Goal: Task Accomplishment & Management: Manage account settings

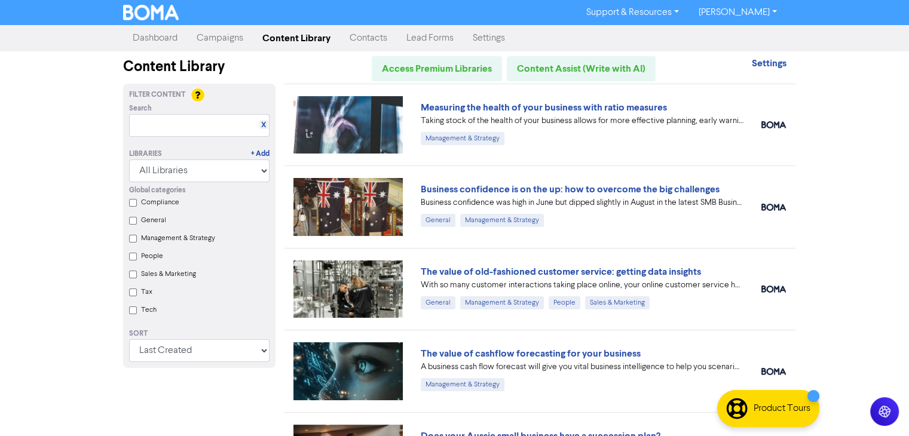
click at [219, 41] on link "Campaigns" at bounding box center [220, 38] width 66 height 24
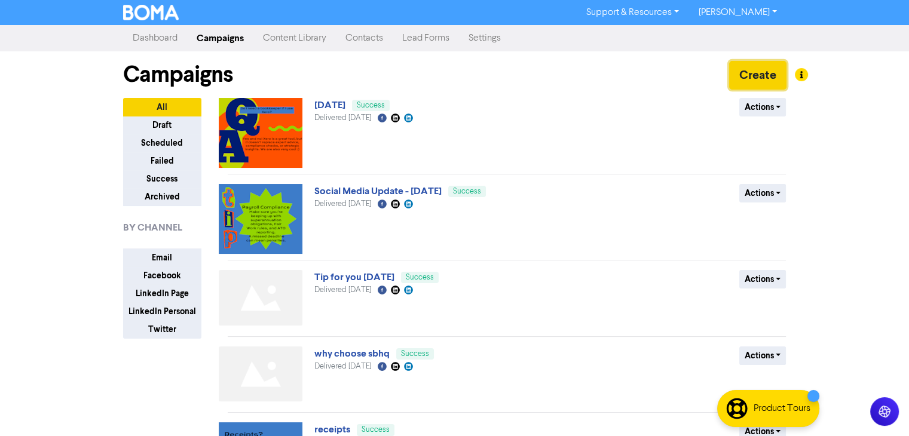
click at [748, 66] on button "Create" at bounding box center [757, 75] width 57 height 29
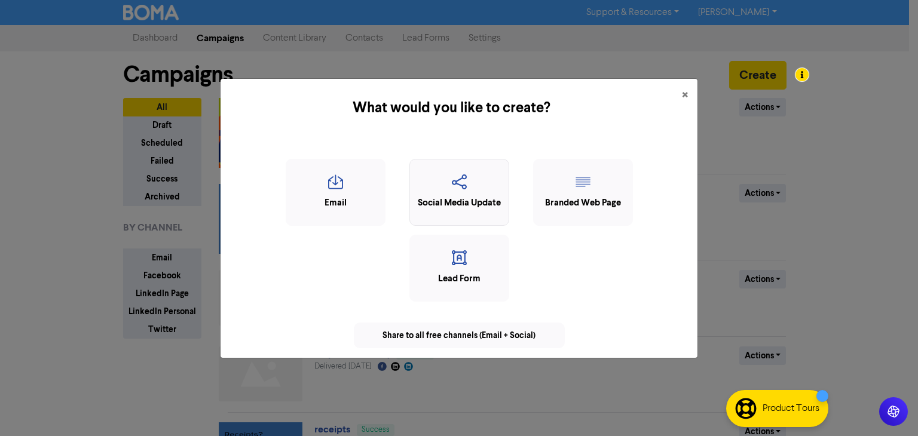
click at [471, 185] on icon "button" at bounding box center [459, 185] width 87 height 23
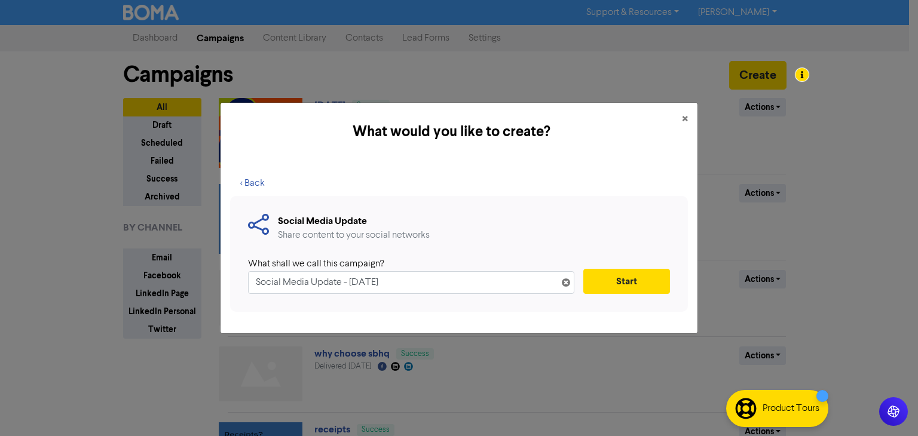
drag, startPoint x: 440, startPoint y: 271, endPoint x: 130, endPoint y: 311, distance: 312.1
click at [130, 311] on div "What would you like to create? × < Back Social Media Update Share content to yo…" at bounding box center [459, 218] width 918 height 436
type input "GST"
click at [636, 280] on button "Start" at bounding box center [626, 281] width 87 height 25
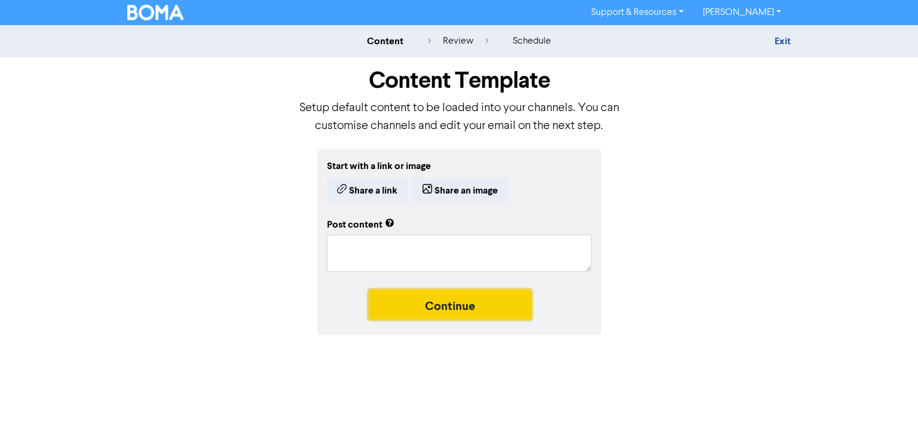
click at [433, 293] on button "Continue" at bounding box center [450, 305] width 163 height 30
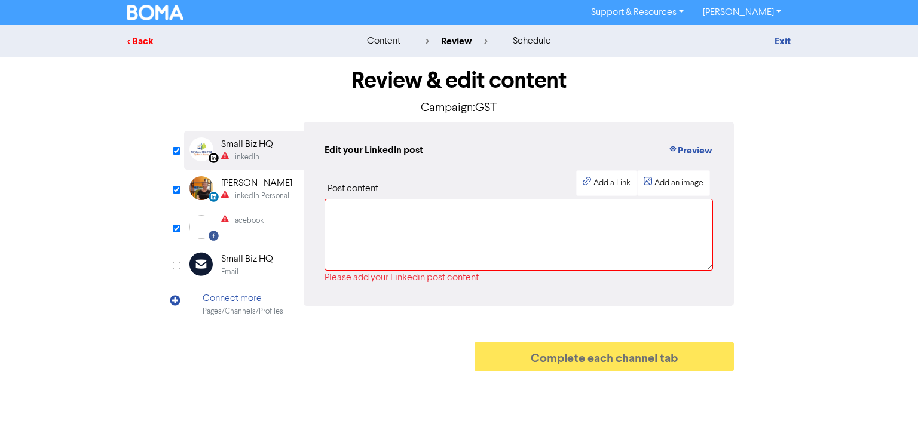
click at [140, 42] on div "< Back" at bounding box center [231, 41] width 209 height 14
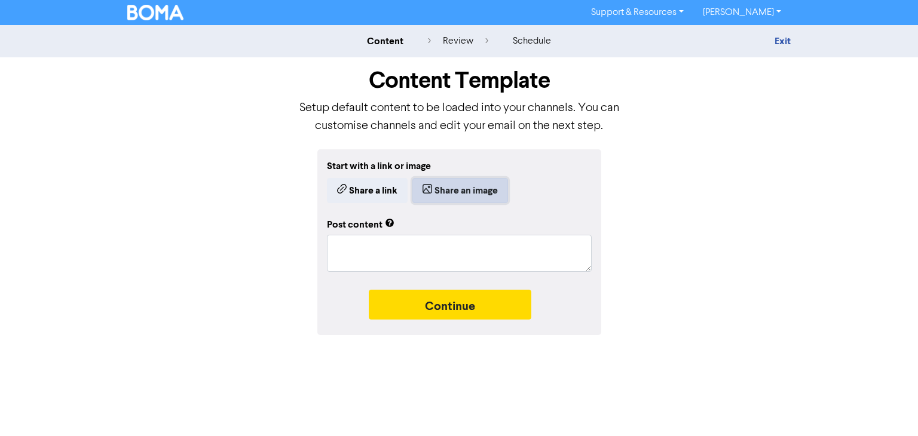
click at [428, 194] on icon "button" at bounding box center [427, 191] width 10 height 12
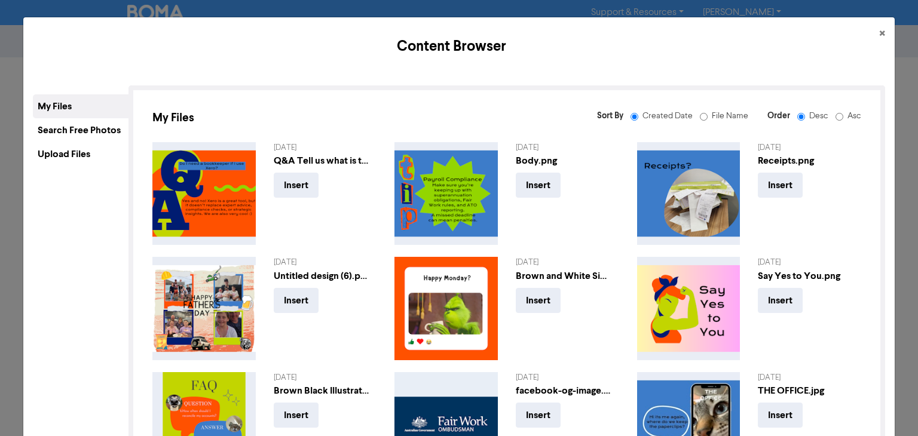
click at [66, 152] on div "Upload Files" at bounding box center [81, 154] width 96 height 24
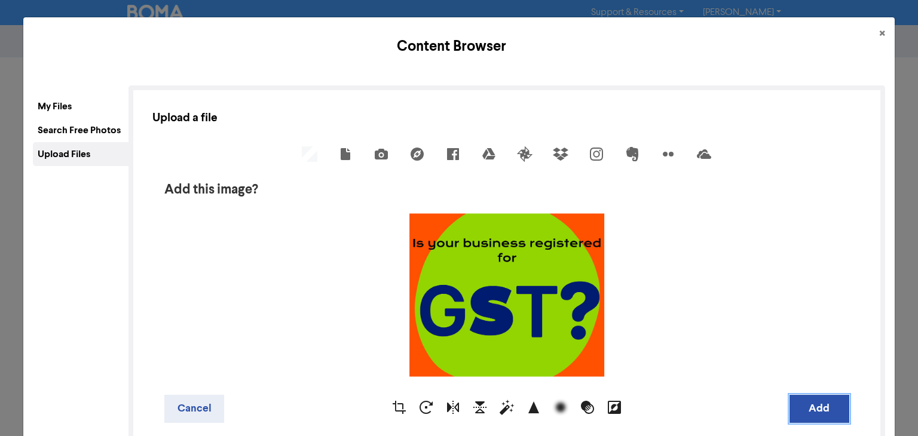
click at [810, 414] on button "Add" at bounding box center [819, 409] width 60 height 28
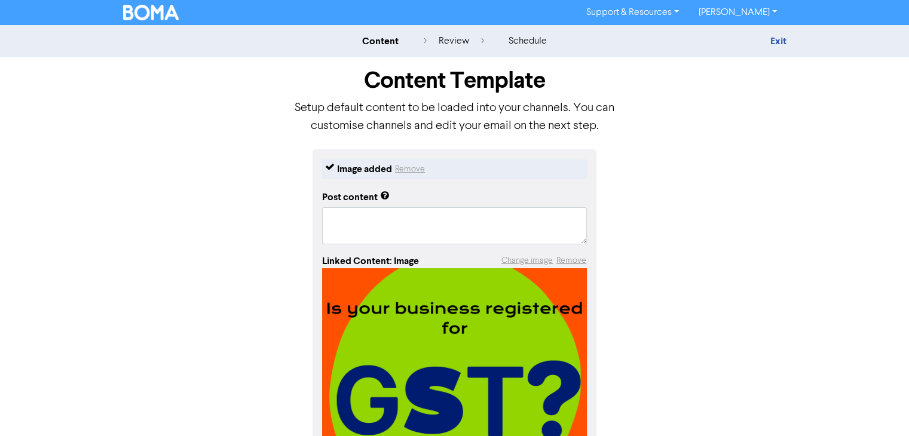
scroll to position [118, 0]
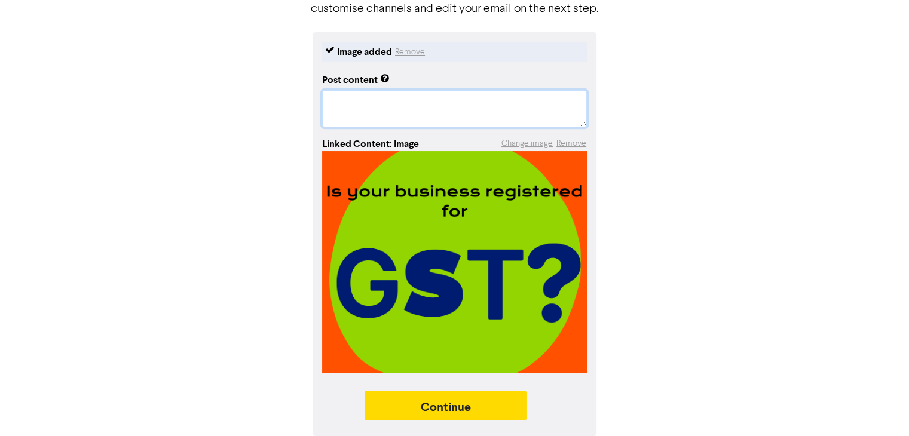
click at [353, 100] on textarea at bounding box center [454, 108] width 265 height 37
paste textarea "Are You Registered for GST? If your business earns $75,000 or more annually, GS…"
type textarea "x"
type textarea "Are You Registered for GST? If your business earns $75,000 or more annually, GS…"
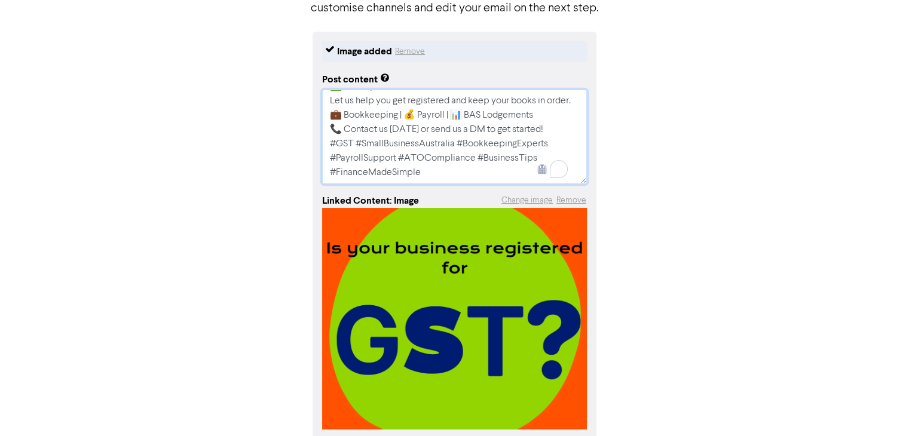
scroll to position [115, 0]
drag, startPoint x: 325, startPoint y: 134, endPoint x: 438, endPoint y: 173, distance: 119.4
click at [438, 173] on textarea "Are You Registered for GST? If your business earns $75,000 or more annually, GS…" at bounding box center [454, 137] width 265 height 94
click at [428, 164] on textarea "Are You Registered for GST? If your business earns $75,000 or more annually, GS…" at bounding box center [454, 137] width 265 height 94
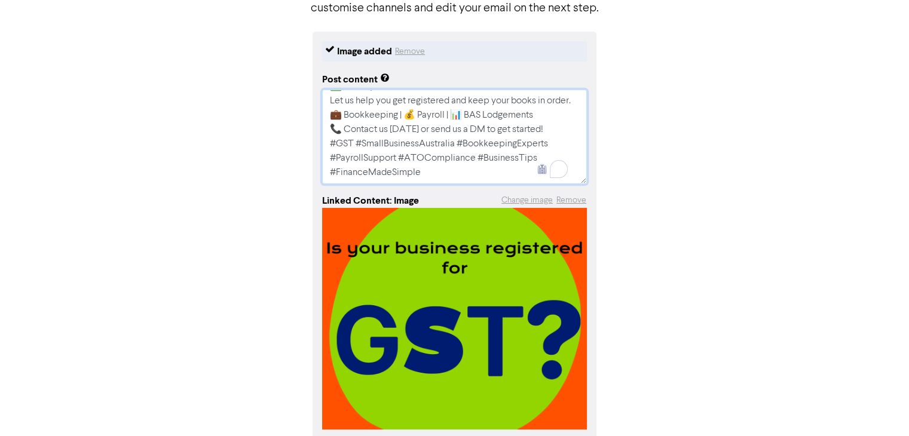
type textarea "x"
type textarea "Are You Registered for GST? If your business earns $75,000 or more annually, GS…"
type textarea "x"
type textarea "Are You Registered for GST? If your business earns $75,000 or more annually, GS…"
type textarea "x"
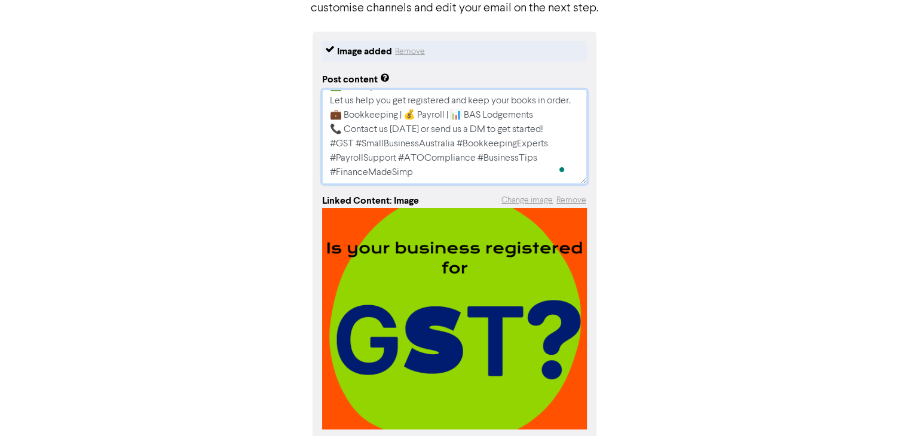
type textarea "Are You Registered for GST? If your business earns $75,000 or more annually, GS…"
type textarea "x"
type textarea "Are You Registered for GST? If your business earns $75,000 or more annually, GS…"
type textarea "x"
type textarea "Are You Registered for GST? If your business earns $75,000 or more annually, GS…"
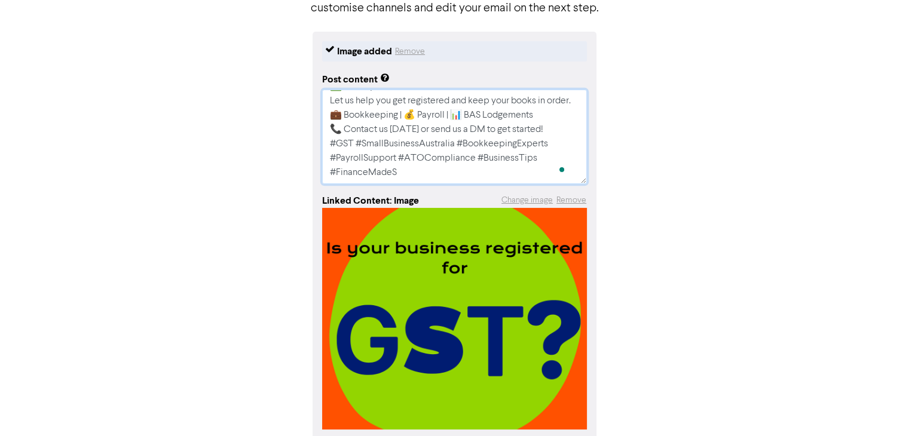
type textarea "x"
type textarea "Are You Registered for GST? If your business earns $75,000 or more annually, GS…"
type textarea "x"
type textarea "Are You Registered for GST? If your business earns $75,000 or more annually, GS…"
type textarea "x"
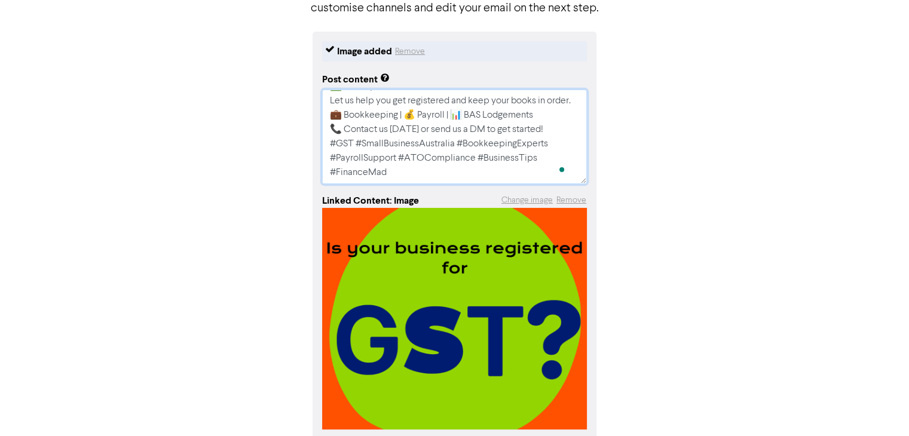
type textarea "Are You Registered for GST? If your business earns $75,000 or more annually, GS…"
type textarea "x"
type textarea "Are You Registered for GST? If your business earns $75,000 or more annually, GS…"
type textarea "x"
type textarea "Are You Registered for GST? If your business earns $75,000 or more annually, GS…"
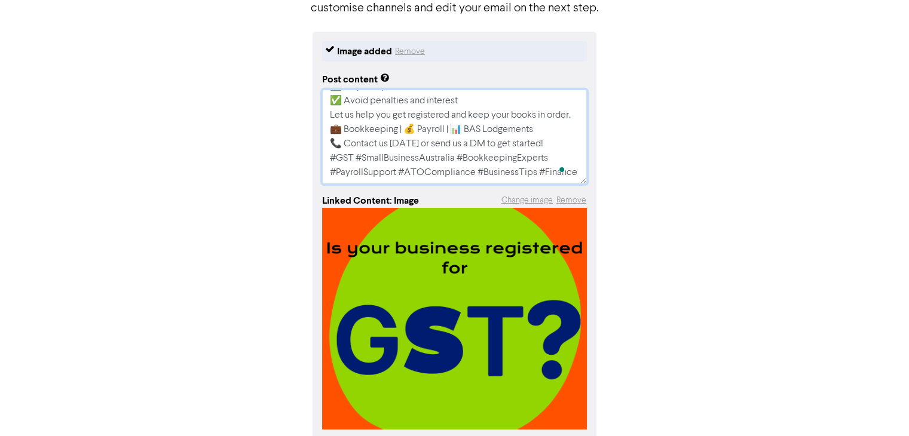
type textarea "x"
type textarea "Are You Registered for GST? If your business earns $75,000 or more annually, GS…"
type textarea "x"
type textarea "Are You Registered for GST? If your business earns $75,000 or more annually, GS…"
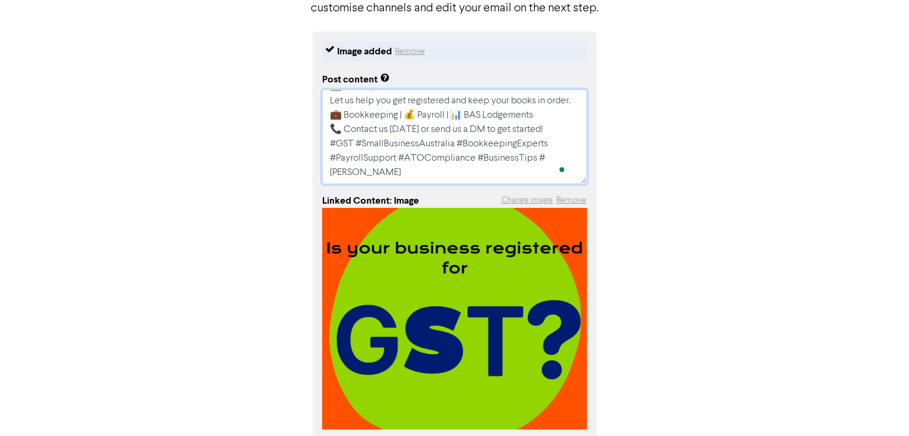
scroll to position [100, 0]
type textarea "x"
type textarea "Are You Registered for GST? If your business earns $75,000 or more annually, GS…"
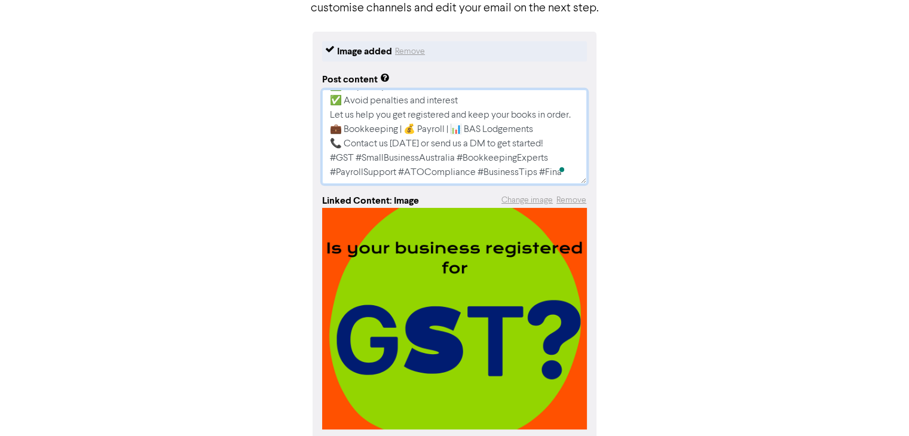
type textarea "x"
type textarea "Are You Registered for GST? If your business earns $75,000 or more annually, GS…"
type textarea "x"
type textarea "Are You Registered for GST? If your business earns $75,000 or more annually, GS…"
type textarea "x"
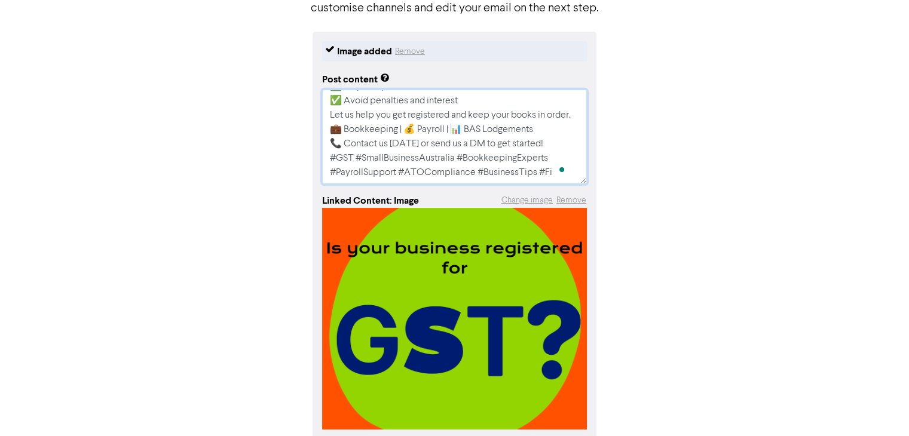
type textarea "Are You Registered for GST? If your business earns $75,000 or more annually, GS…"
type textarea "x"
type textarea "Are You Registered for GST? If your business earns $75,000 or more annually, GS…"
type textarea "x"
type textarea "Are You Registered for GST? If your business earns $75,000 or more annually, GS…"
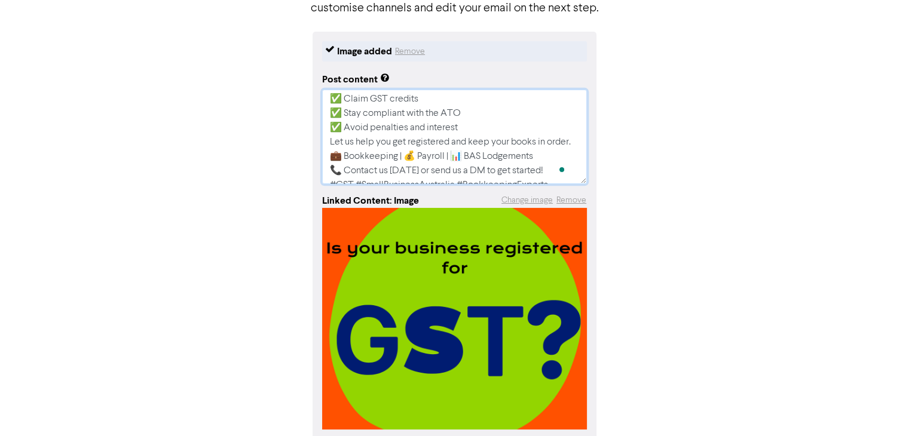
scroll to position [0, 0]
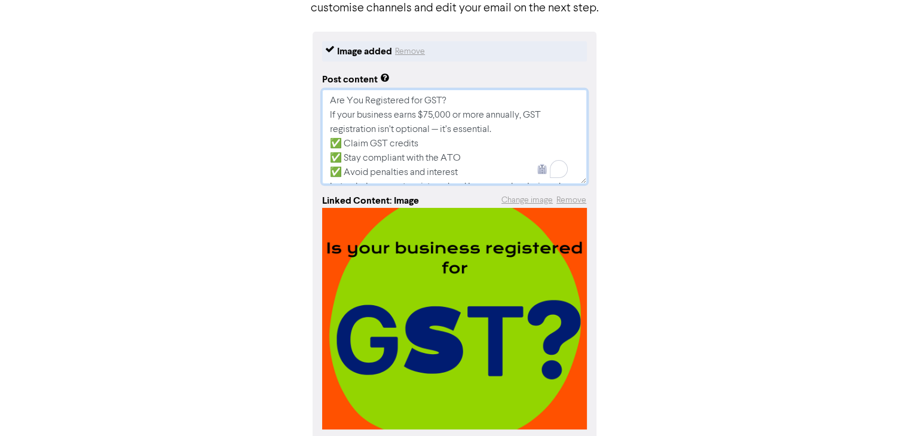
click at [440, 130] on textarea "Are You Registered for GST? If your business earns $75,000 or more annually, GS…" at bounding box center [454, 137] width 265 height 94
type textarea "x"
type textarea "Are You Registered for GST? If your business earns $75,000 or more annually, GS…"
type textarea "x"
type textarea "Are You Registered for GST? If your business earns $75,000 or more annually, GS…"
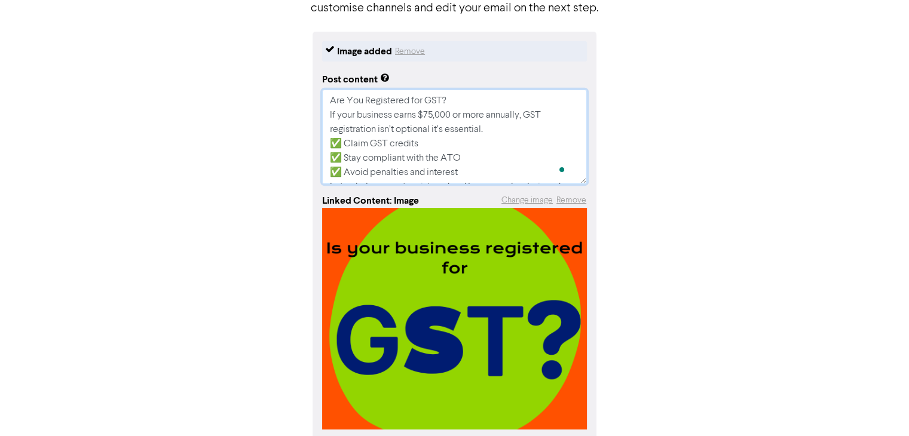
type textarea "x"
type textarea "Are You Registered for GST? If your business earns $75,000 or more annually, GS…"
type textarea "x"
type textarea "Are You Registered for GST? If your business earns $75,000 or more annually, GS…"
type textarea "x"
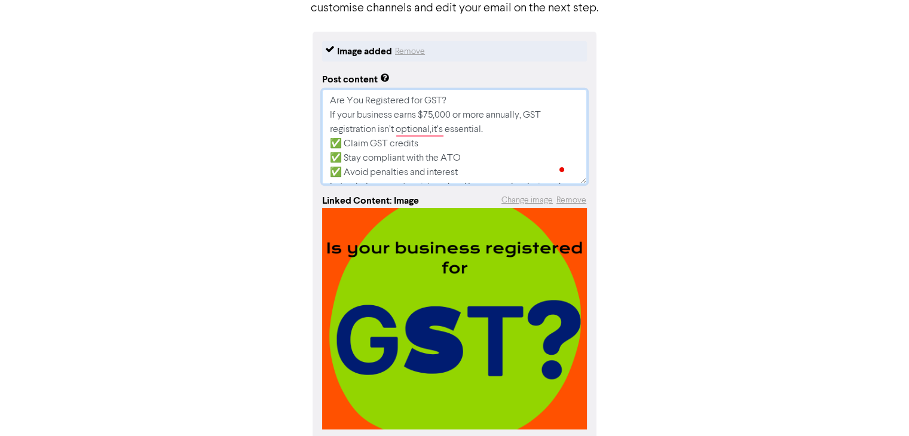
type textarea "Are You Registered for GST? If your business earns $75,000 or more annually, GS…"
click at [528, 130] on textarea "Are You Registered for GST? If your business earns $75,000 or more annually, GS…" at bounding box center [454, 137] width 265 height 94
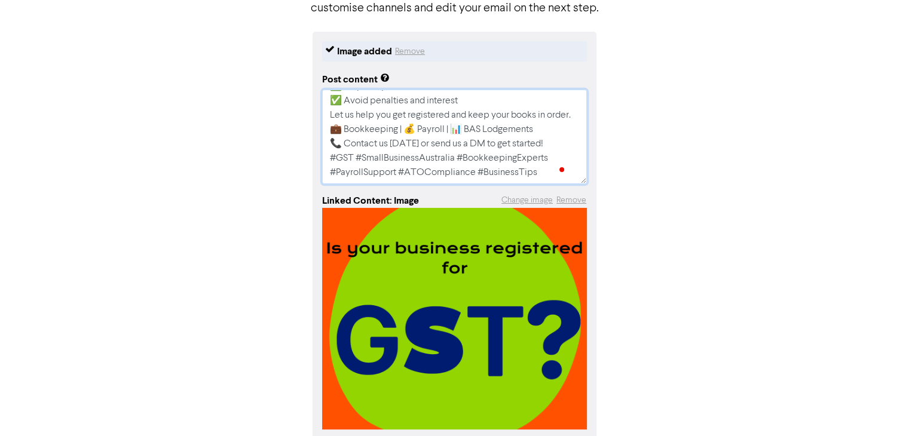
click at [547, 134] on textarea "Are You Registered for GST? If your business earns $75,000 or more annually, GS…" at bounding box center [454, 137] width 265 height 94
type textarea "x"
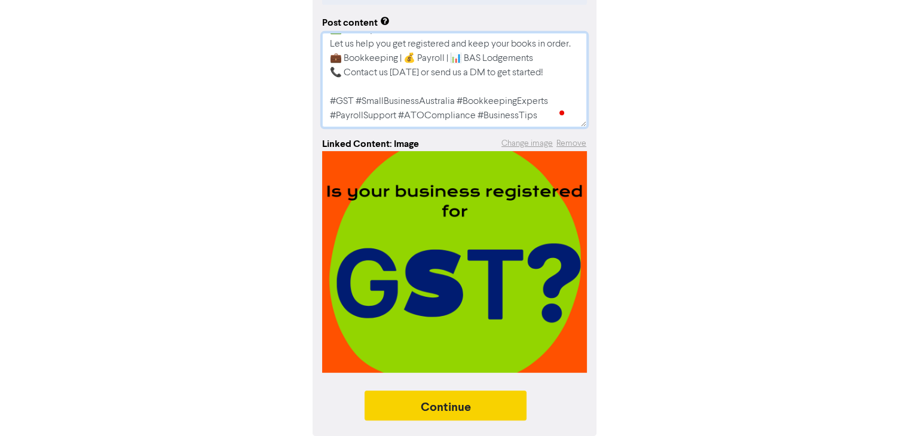
type textarea "Are You Registered for GST? If your business earns $75,000 or more annually, GS…"
click at [458, 404] on button "Continue" at bounding box center [445, 406] width 163 height 30
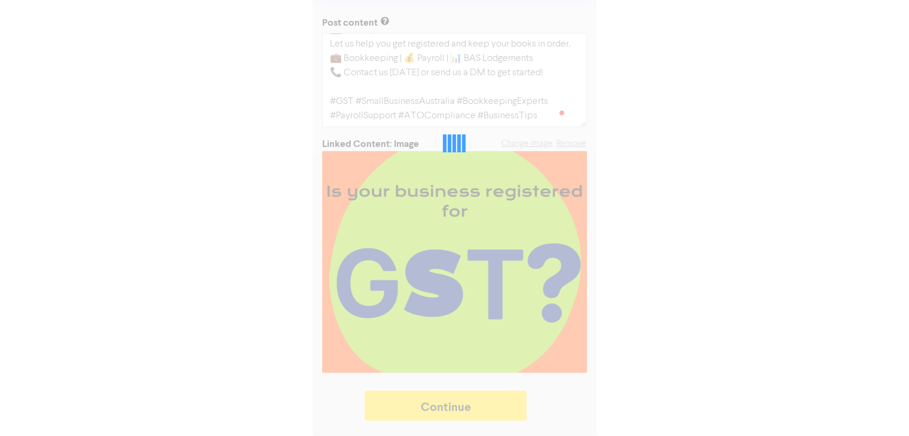
type textarea "x"
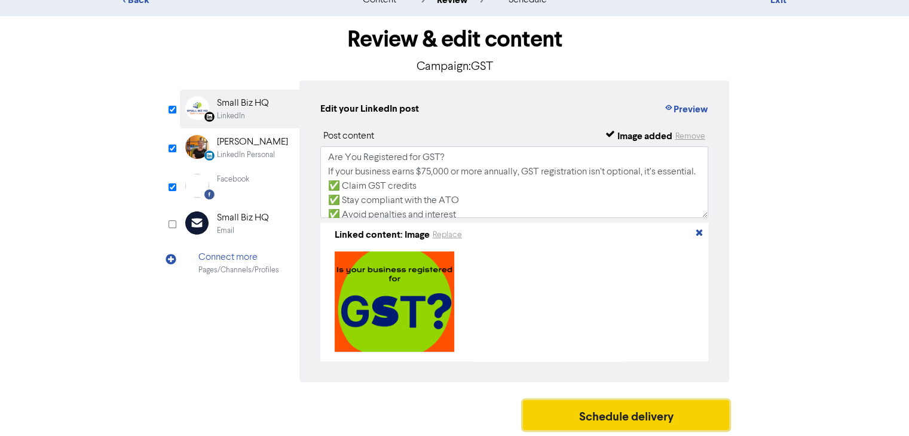
click at [602, 419] on button "Schedule delivery" at bounding box center [626, 415] width 207 height 30
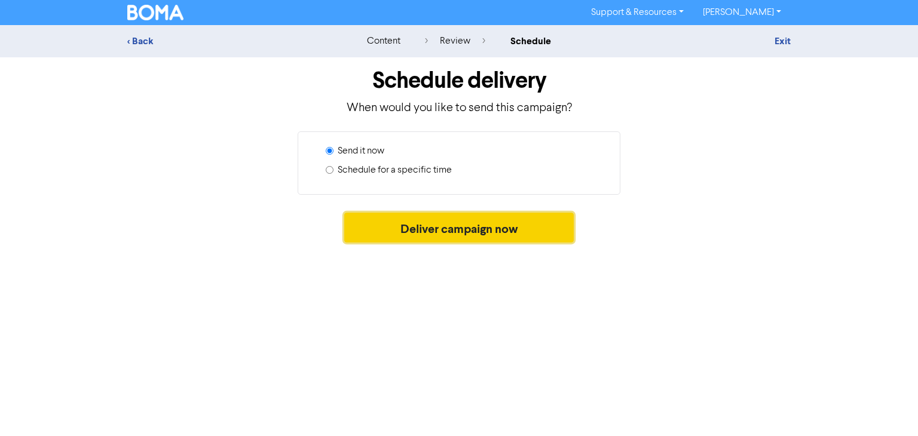
click at [428, 229] on button "Deliver campaign now" at bounding box center [459, 228] width 230 height 30
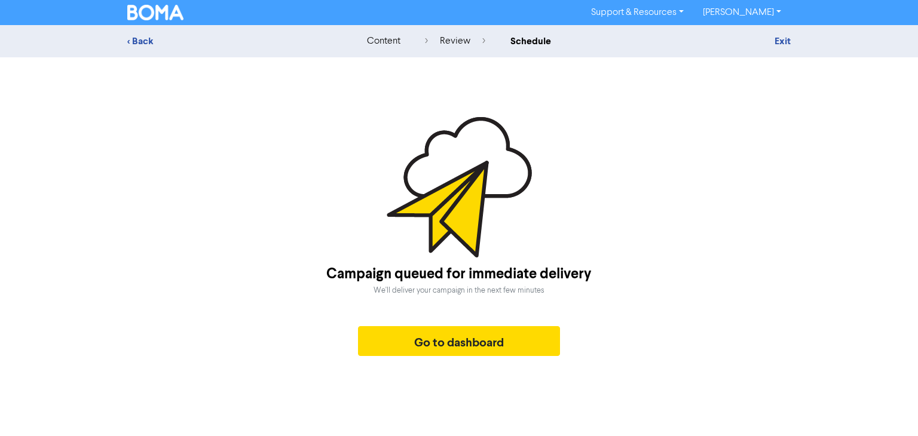
click at [791, 38] on div "Exit" at bounding box center [685, 41] width 227 height 14
click at [783, 44] on link "Exit" at bounding box center [782, 41] width 16 height 12
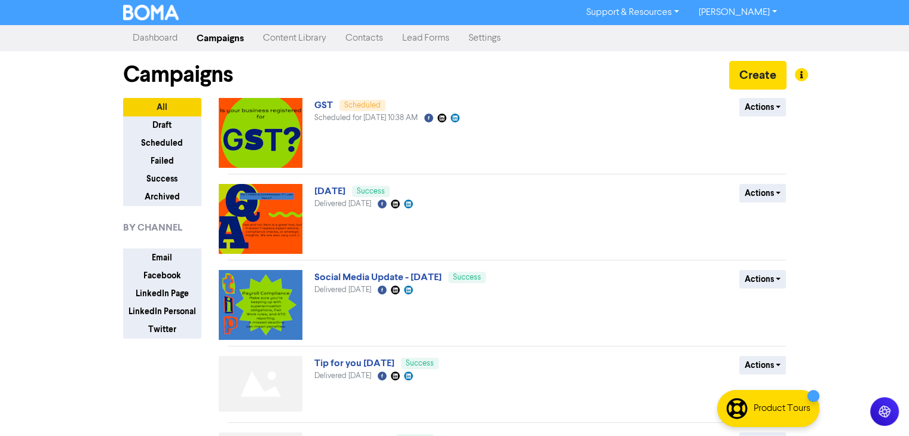
click at [305, 32] on link "Content Library" at bounding box center [294, 38] width 82 height 24
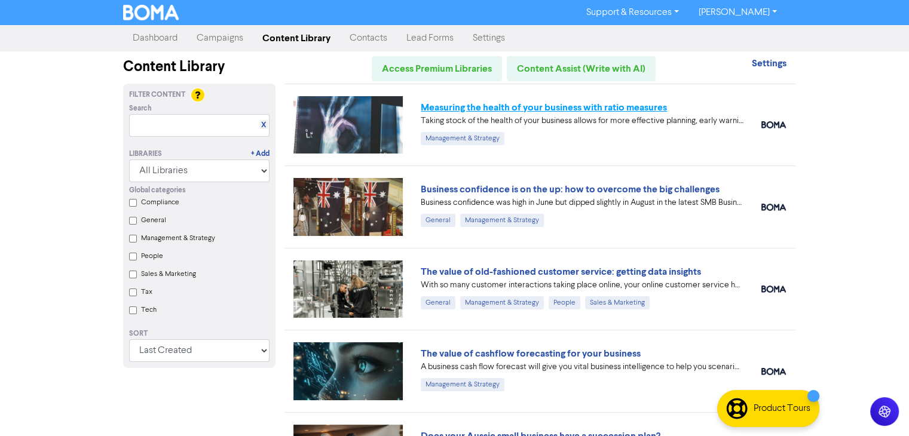
click at [501, 108] on link "Measuring the health of your business with ratio measures" at bounding box center [544, 108] width 246 height 12
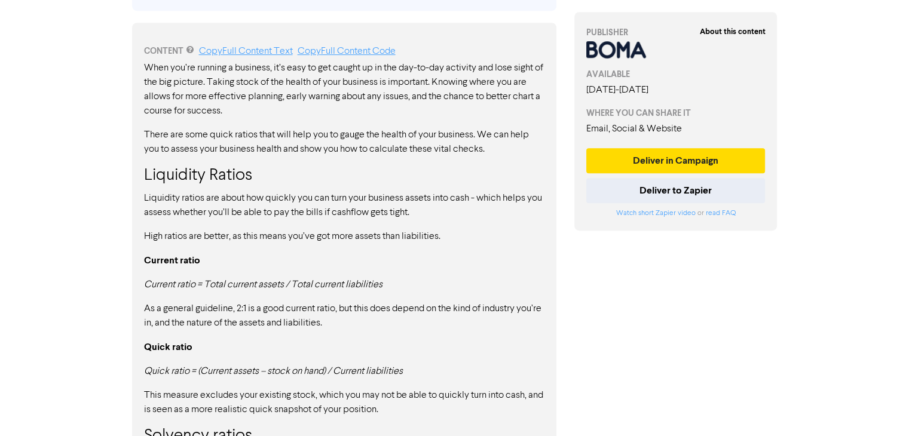
scroll to position [638, 0]
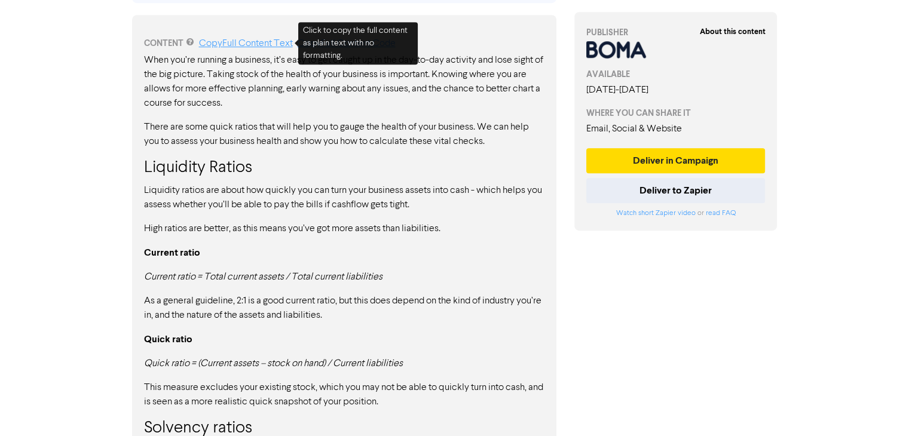
click at [244, 45] on link "Copy Full Content Text" at bounding box center [246, 44] width 94 height 10
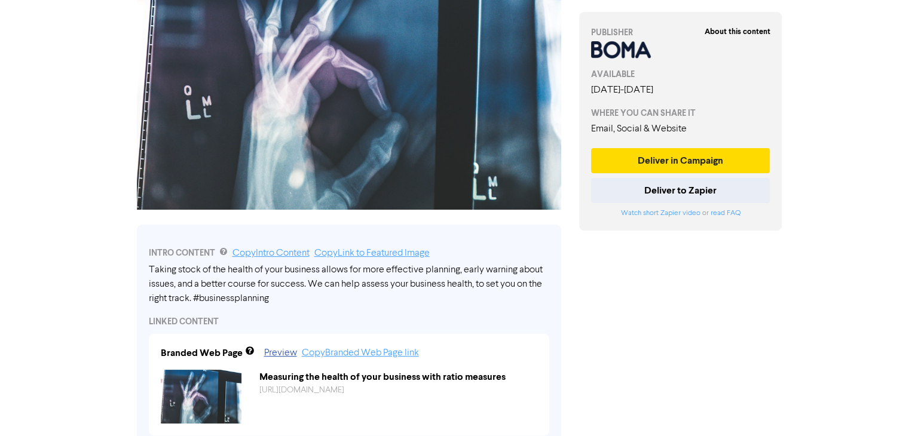
scroll to position [0, 0]
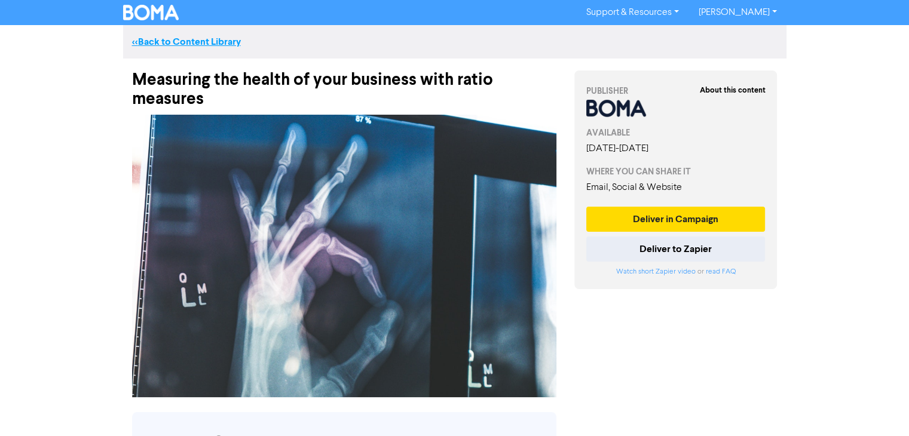
click at [206, 45] on link "<< Back to Content Library" at bounding box center [186, 42] width 109 height 12
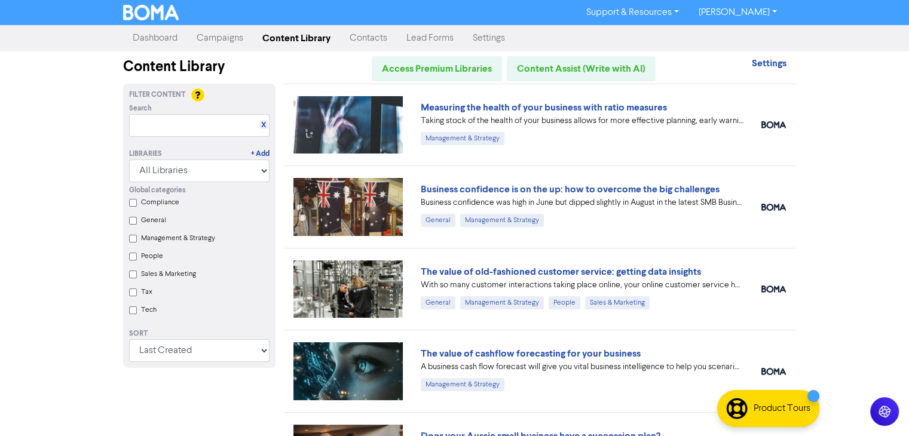
click at [211, 32] on link "Campaigns" at bounding box center [220, 38] width 66 height 24
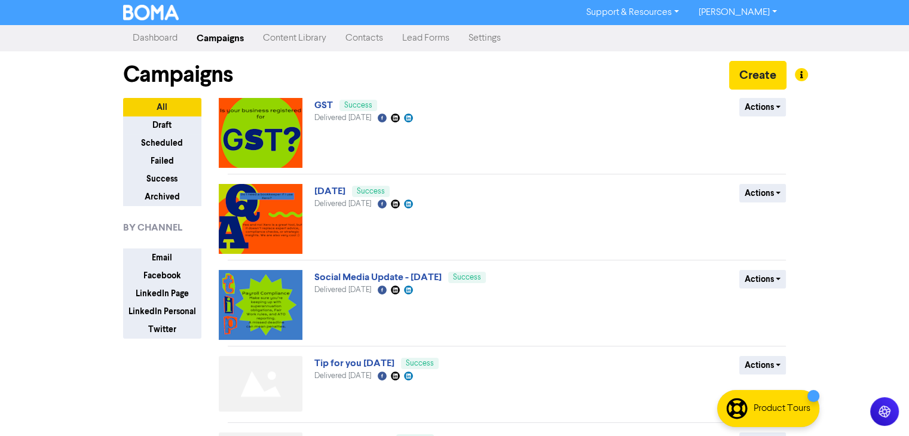
click at [737, 73] on div at bounding box center [454, 218] width 909 height 436
click at [751, 66] on button "Create" at bounding box center [757, 75] width 57 height 29
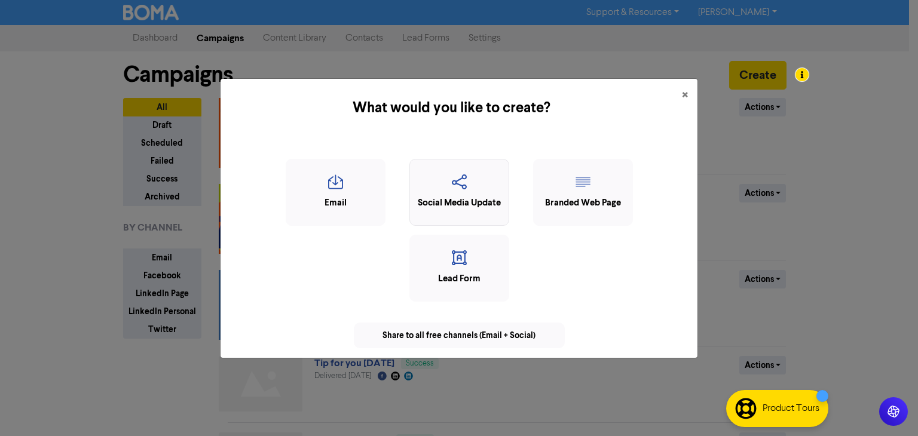
click at [460, 192] on icon "button" at bounding box center [459, 185] width 87 height 23
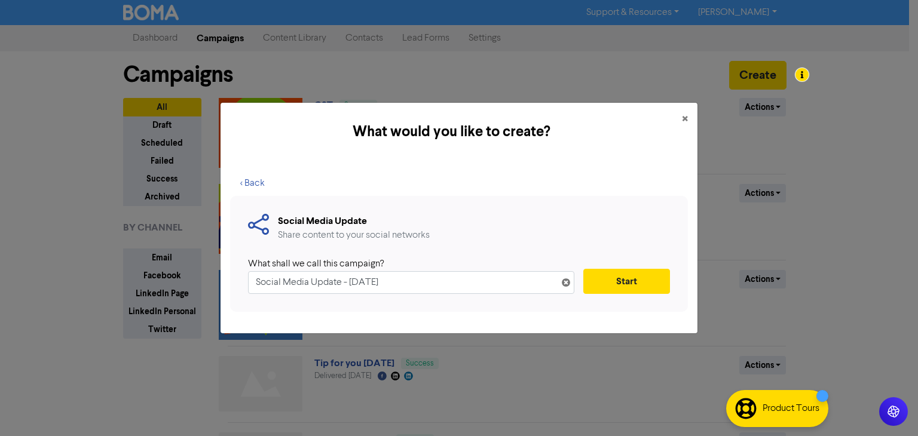
drag, startPoint x: 435, startPoint y: 280, endPoint x: 97, endPoint y: 302, distance: 338.3
click at [97, 302] on div "What would you like to create? × < Back Social Media Update Share content to yo…" at bounding box center [459, 218] width 918 height 436
type input "Financial health check"
click at [613, 283] on button "Start" at bounding box center [626, 281] width 87 height 25
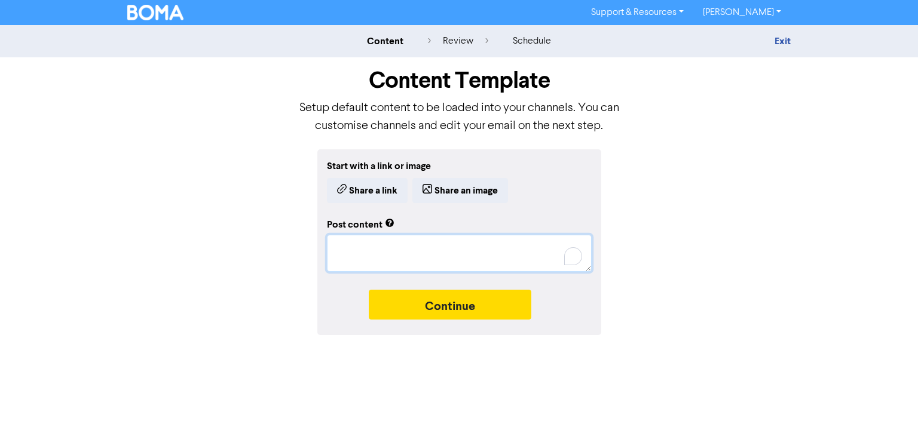
click at [349, 256] on textarea "To enrich screen reader interactions, please activate Accessibility in Grammarl…" at bounding box center [459, 253] width 265 height 37
paste textarea "Lo Ipsu Dolorsit Ametconsect Adi? 💼 Elit sed'do eius te inc utl-et-dol ma aliqu…"
type textarea "x"
type textarea "Lo Ipsu Dolorsit Ametconsect Adi? 💼 Elit sed'do eius te inc utl-et-dol ma aliqu…"
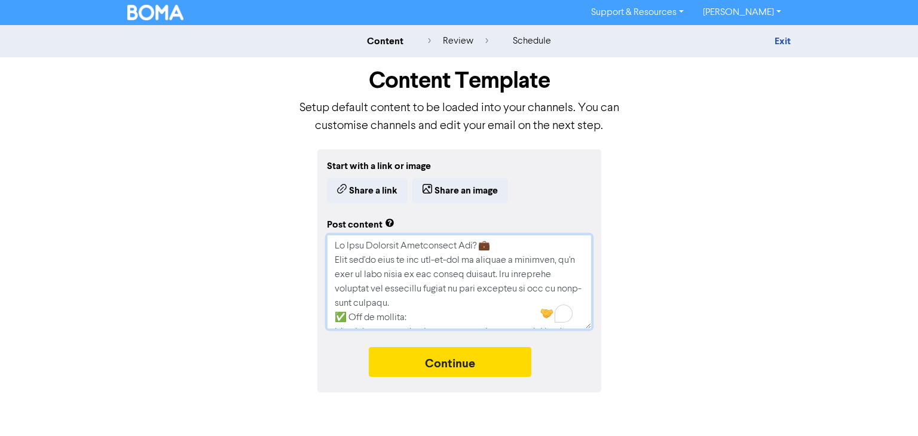
click at [487, 247] on textarea "To enrich screen reader interactions, please activate Accessibility in Grammarl…" at bounding box center [459, 282] width 265 height 94
drag, startPoint x: 487, startPoint y: 247, endPoint x: 465, endPoint y: 253, distance: 22.8
click at [465, 253] on textarea "To enrich screen reader interactions, please activate Accessibility in Grammarl…" at bounding box center [459, 282] width 265 height 94
type textarea "x"
type textarea "Lo Ipsu Dolorsit Ametconsect Adi? Elit sed'do eius te inc utl-et-dol ma aliquae…"
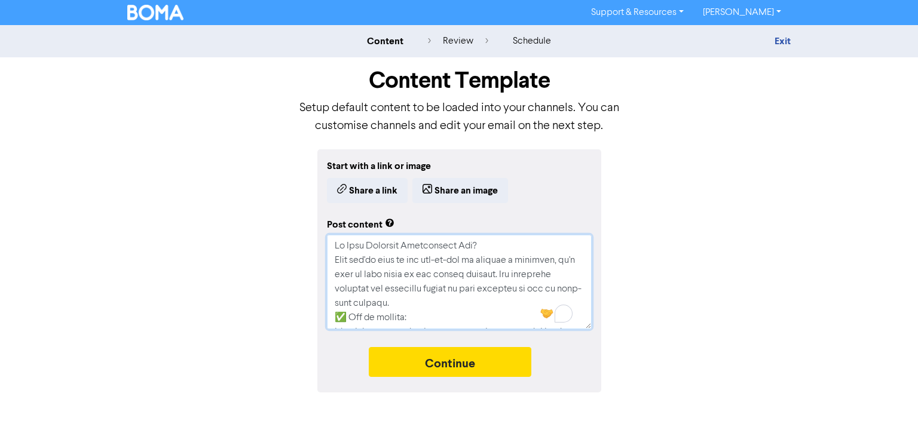
click at [455, 261] on textarea "To enrich screen reader interactions, please activate Accessibility in Grammarl…" at bounding box center [459, 282] width 265 height 94
type textarea "x"
type textarea "Lo Ipsu Dolorsit Ametconsect Adi? Elit sed'do eius te inc utlab-etd ma aliquae …"
type textarea "x"
type textarea "Lo Ipsu Dolorsit Ametconsect Adi? Elit sed'do eius te inc utl et-dol ma aliquae…"
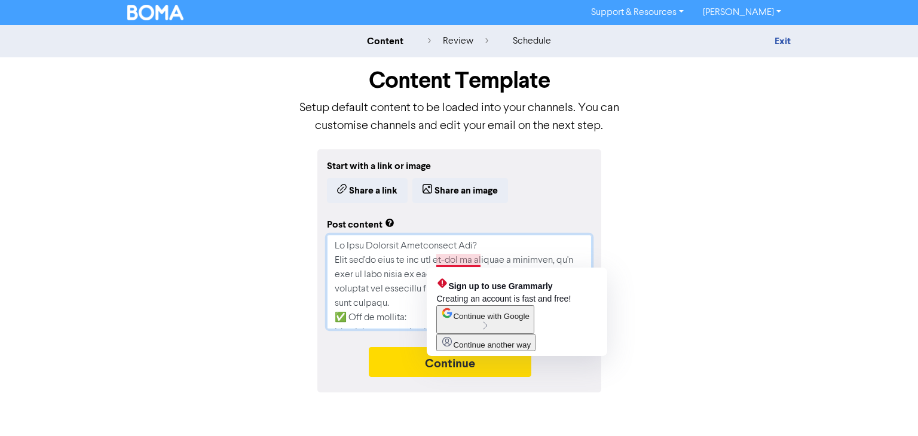
click at [467, 261] on textarea "To enrich screen reader interactions, please activate Accessibility in Grammarl…" at bounding box center [459, 282] width 265 height 94
type textarea "x"
type textarea "Lo Ipsu Dolorsit Ametconsect Adi? Elit sed'do eius te inc utl etdol ma aliquae …"
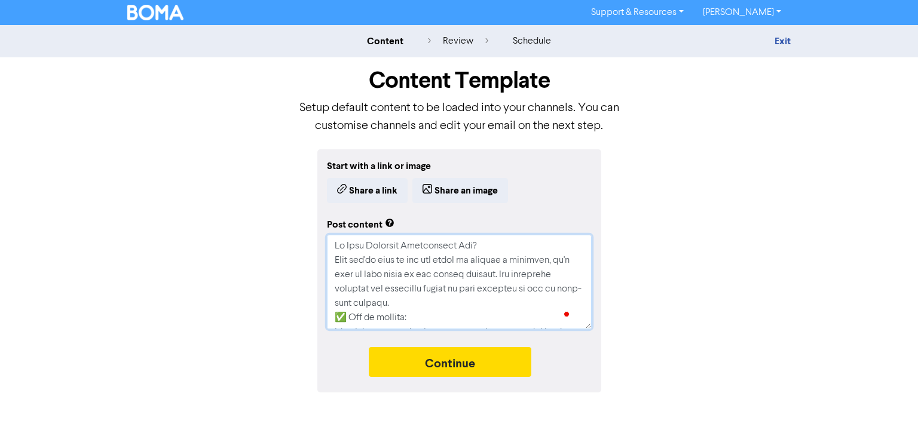
type textarea "x"
type textarea "Lo Ipsu Dolorsit Ametconsect Adi? Elit sed'do eius te inc utl et dol ma aliquae…"
drag, startPoint x: 506, startPoint y: 275, endPoint x: 522, endPoint y: 280, distance: 16.7
click at [522, 280] on textarea "To enrich screen reader interactions, please activate Accessibility in Grammarl…" at bounding box center [459, 282] width 265 height 94
type textarea "x"
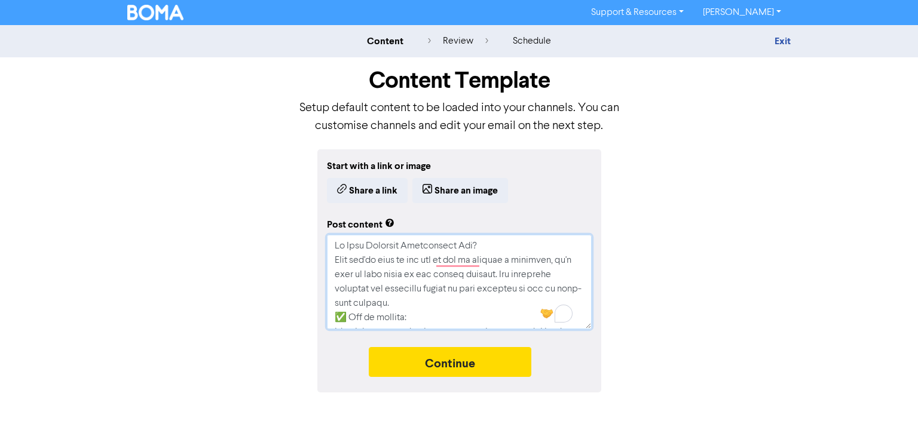
type textarea "Lo Ipsu Dolorsit Ametconsect Adi? Elit sed'do eius te inc utl et dol ma aliquae…"
type textarea "x"
type textarea "Lo Ipsu Dolorsit Ametconsect Adi? Elit sed'do eius te inc utl et dol ma aliquae…"
type textarea "x"
type textarea "Lo Ipsu Dolorsit Ametconsect Adi? Elit sed'do eius te inc utl et dol ma aliquae…"
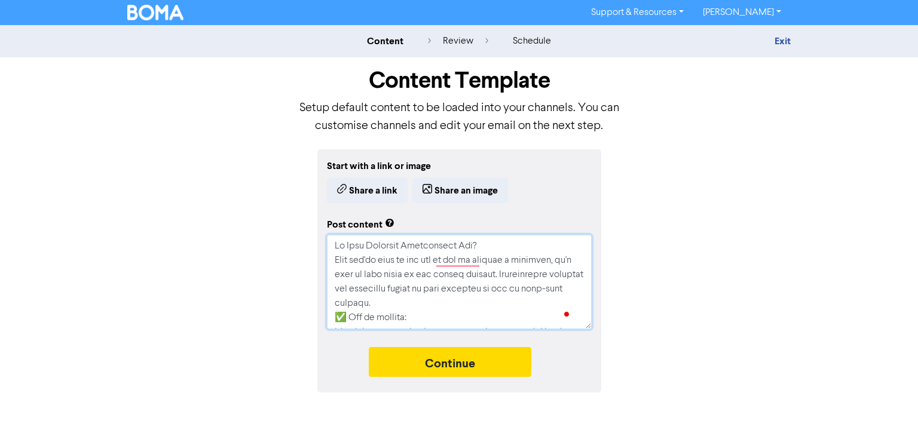
type textarea "x"
type textarea "Lo Ipsu Dolorsit Ametconsect Adi? Elit sed'do eius te inc utl et dol ma aliquae…"
type textarea "x"
type textarea "Lo Ipsu Dolorsit Ametconsect Adi? Elit sed'do eius te inc utl et dol ma aliquae…"
type textarea "x"
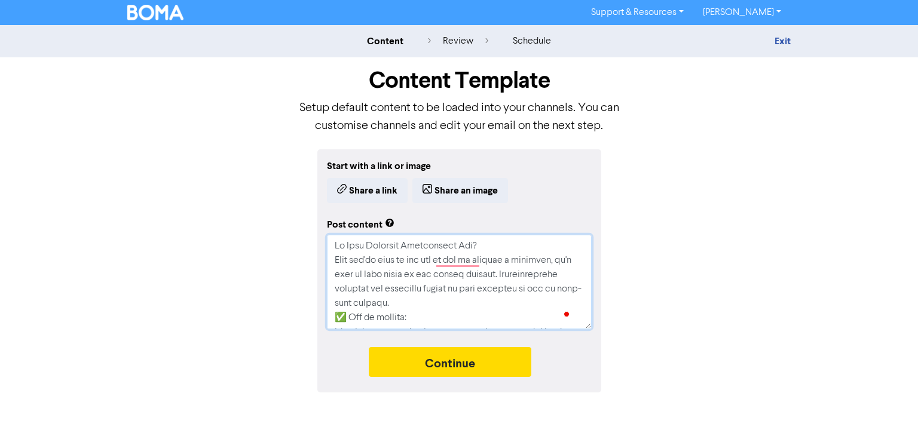
type textarea "Lo Ipsu Dolorsit Ametconsect Adi? Elit sed'do eius te inc utl et dol ma aliquae…"
type textarea "x"
type textarea "Lo Ipsu Dolorsit Ametconsect Adi? Elit sed'do eius te inc utl et dol ma aliquae…"
type textarea "x"
type textarea "Lo Ipsu Dolorsit Ametconsect Adi? Elit sed'do eius te inc utl et dol ma aliquae…"
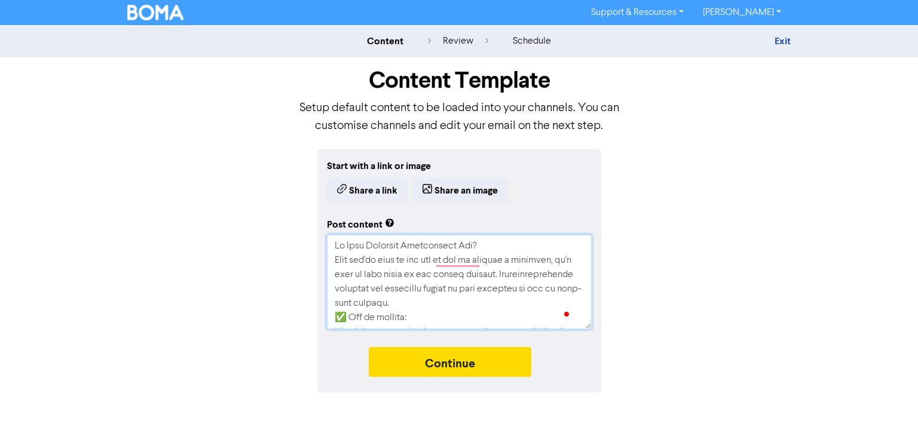
type textarea "x"
type textarea "Lo Ipsu Dolorsit Ametconsect Adi? Elit sed'do eius te inc utl et dol ma aliquae…"
type textarea "x"
type textarea "Lo Ipsu Dolorsit Ametconsect Adi? Elit sed'do eius te inc utl et dol ma aliquae…"
type textarea "x"
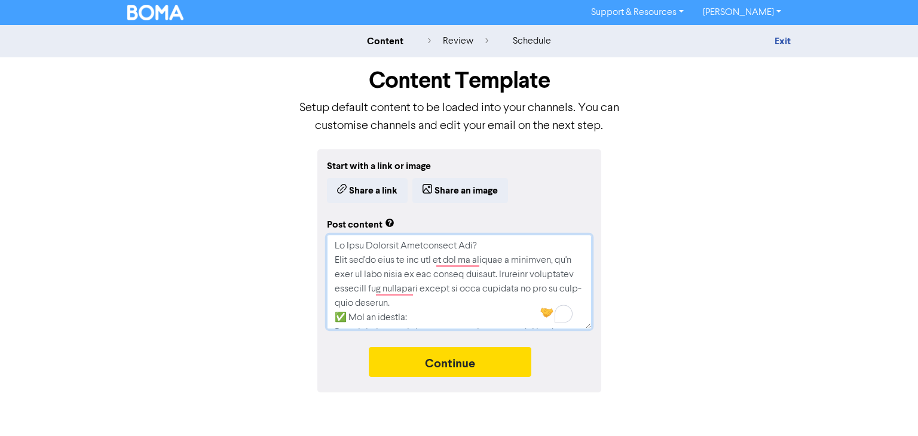
type textarea "Lo Ipsu Dolorsit Ametconsect Adi? Elit sed'do eius te inc utl et dol ma aliquae…"
type textarea "x"
type textarea "Lo Ipsu Dolorsit Ametconsect Adi? Elit sed'do eius te inc utl et dol ma aliquae…"
type textarea "x"
type textarea "Lo Ipsu Dolorsit Ametconsect Adi? Elit sed'do eius te inc utl et dol ma aliquae…"
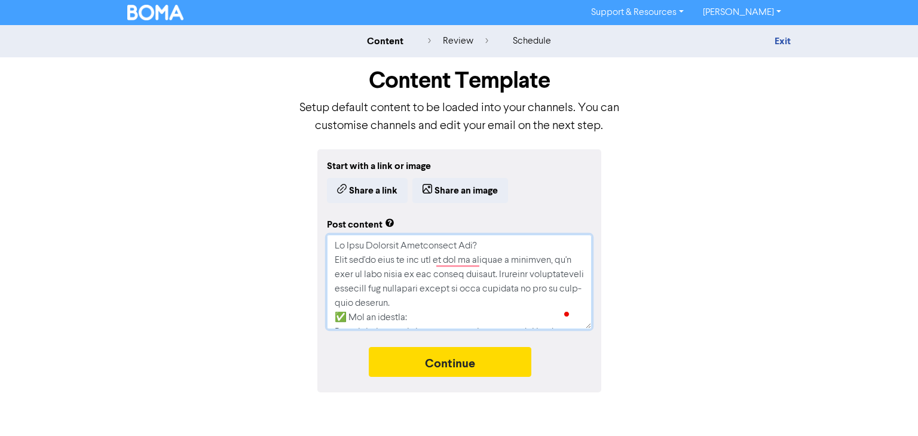
type textarea "x"
type textarea "Lo Ipsu Dolorsit Ametconsect Adi? Elit sed'do eius te inc utl et dol ma aliquae…"
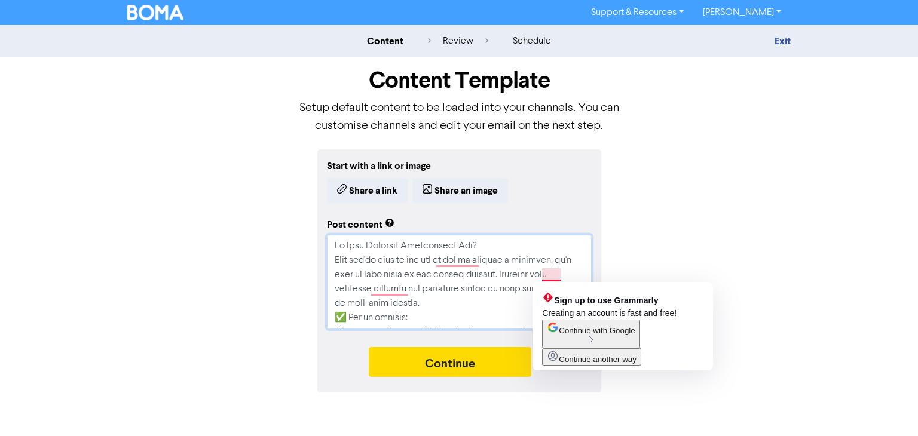
type textarea "x"
type textarea "Lo Ipsu Dolorsit Ametconsect Adi? Elit sed'do eius te inc utl et dol ma aliquae…"
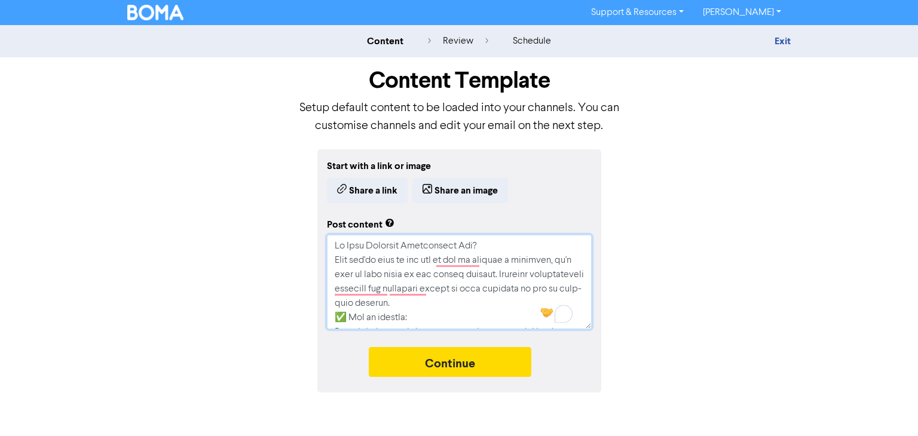
type textarea "x"
type textarea "Lo Ipsu Dolorsit Ametconsect Adi? Elit sed'do eius te inc utl et dol ma aliquae…"
type textarea "x"
type textarea "Lo Ipsu Dolorsit Ametconsect Adi? Elit sed'do eius te inc utl et dol ma aliquae…"
type textarea "x"
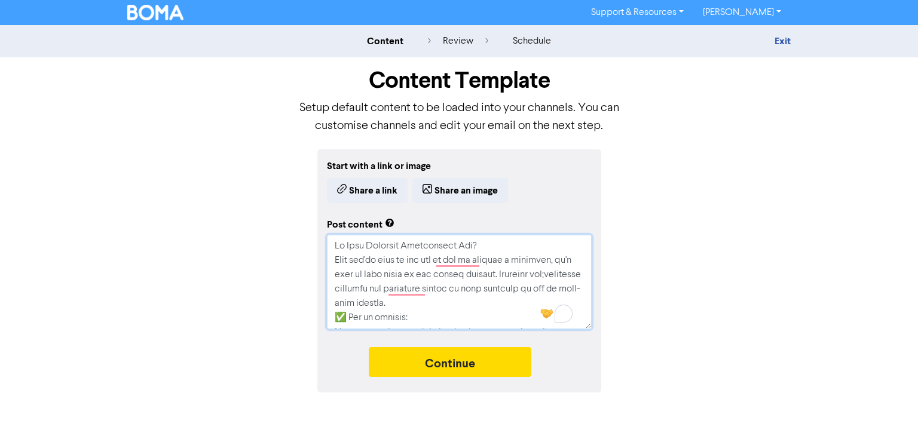
type textarea "Lo Ipsu Dolorsit Ametconsect Adi? Elit sed'do eius te inc utl et dol ma aliquae…"
type textarea "x"
type textarea "Lo Ipsu Dolorsit Ametconsect Adi? Elit sed'do eius te inc utl et dol ma aliquae…"
type textarea "x"
type textarea "Lo Ipsu Dolorsit Ametconsect Adi? Elit sed'do eius te inc utl et dol ma aliquae…"
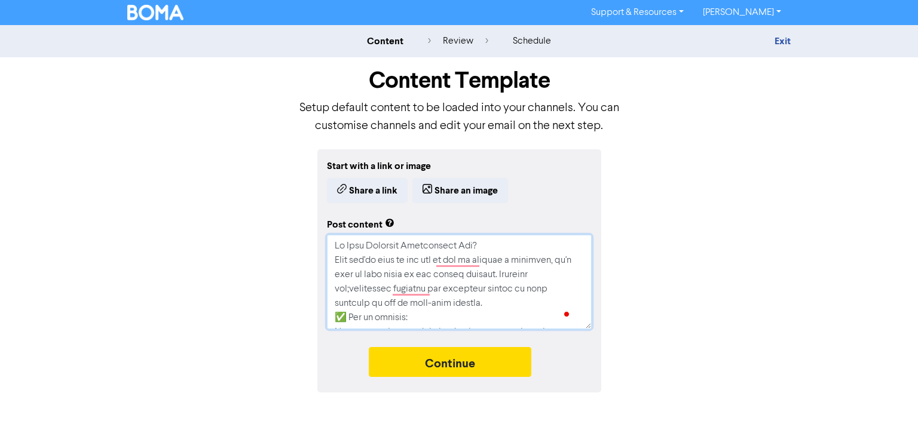
type textarea "x"
type textarea "Lo Ipsu Dolorsit Ametconsect Adi? Elit sed'do eius te inc utl et dol ma aliquae…"
type textarea "x"
type textarea "Lo Ipsu Dolorsit Ametconsect Adi? Elit sed'do eius te inc utl et dol ma aliquae…"
type textarea "x"
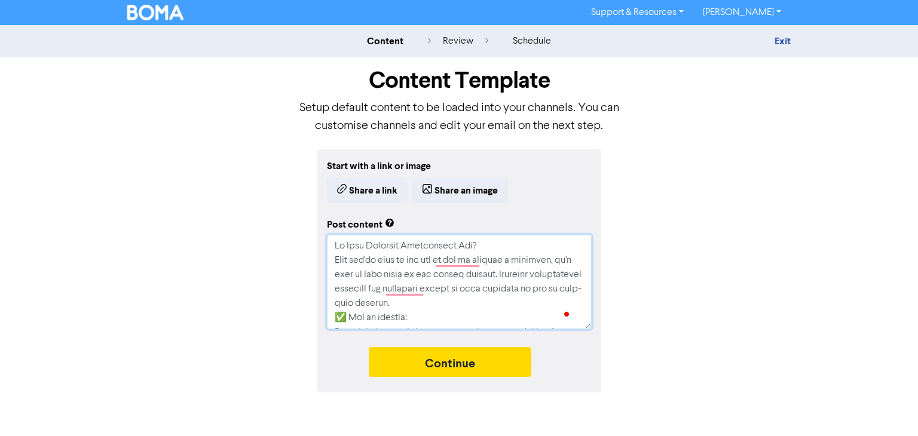
type textarea "Lo Ipsu Dolorsit Ametconsect Adi? Elit sed'do eius te inc utl et dol ma aliquae…"
type textarea "x"
type textarea "Lo Ipsu Dolorsit Ametconsect Adi? Elit sed'do eius te inc utl et dol ma aliquae…"
type textarea "x"
type textarea "Lo Ipsu Dolorsit Ametconsect Adi? Elit sed'do eius te inc utl et dol ma aliquae…"
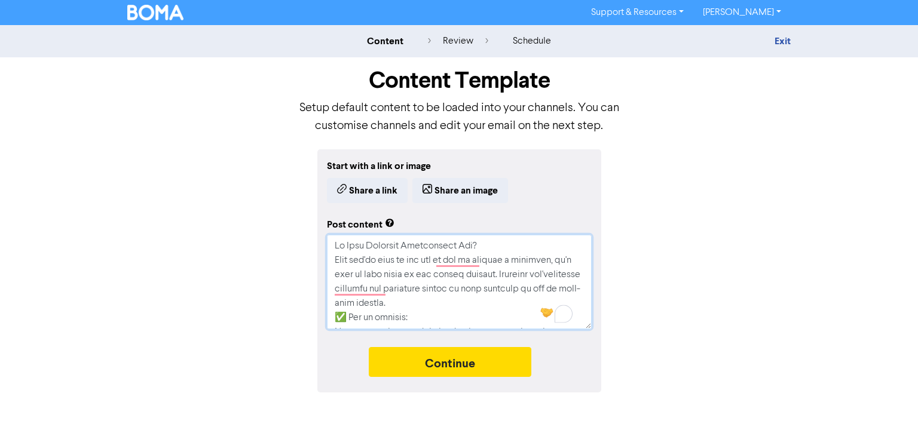
type textarea "x"
type textarea "Lo Ipsu Dolorsit Ametconsect Adi? Elit sed'do eius te inc utl et dol ma aliquae…"
type textarea "x"
type textarea "Lo Ipsu Dolorsit Ametconsect Adi? Elit sed'do eius te inc utl et dol ma aliquae…"
type textarea "x"
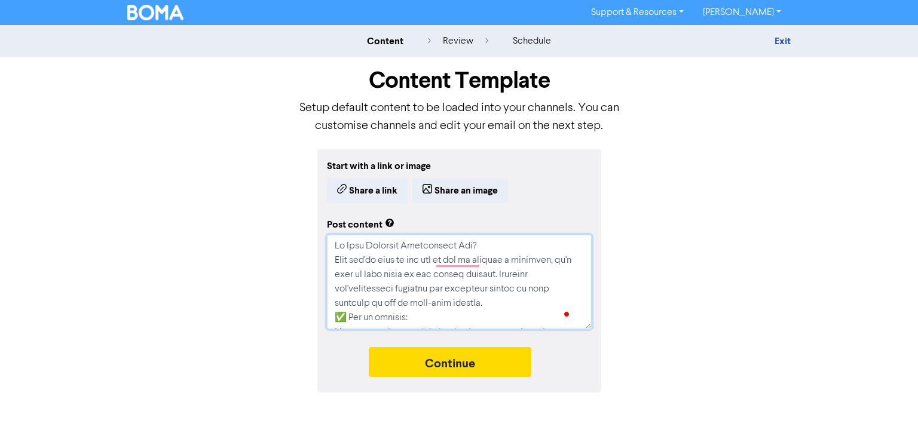
type textarea "Lo Ipsu Dolorsit Ametconsect Adi? Elit sed'do eius te inc utl et dol ma aliquae…"
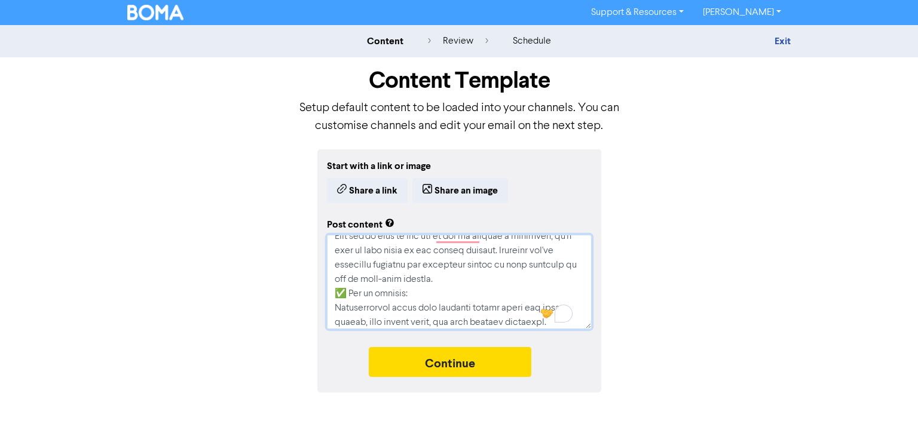
scroll to position [48, 0]
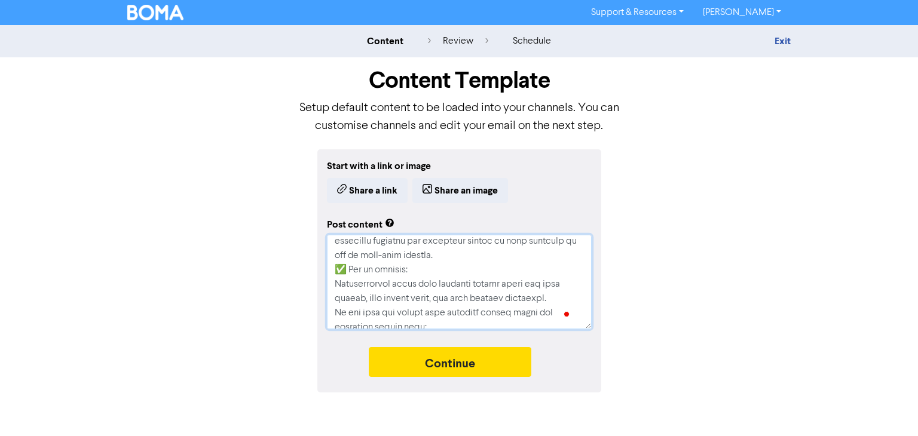
drag, startPoint x: 349, startPoint y: 273, endPoint x: 321, endPoint y: 272, distance: 28.1
click at [321, 272] on div "Start with a link or image Share a link Share an image Post content Continue" at bounding box center [459, 270] width 284 height 243
type textarea "x"
type textarea "Lo Ipsu Dolorsit Ametconsect Adi? Elit sed'do eius te inc utl et dol ma aliquae…"
click at [360, 272] on textarea "To enrich screen reader interactions, please activate Accessibility in Grammarl…" at bounding box center [459, 282] width 265 height 94
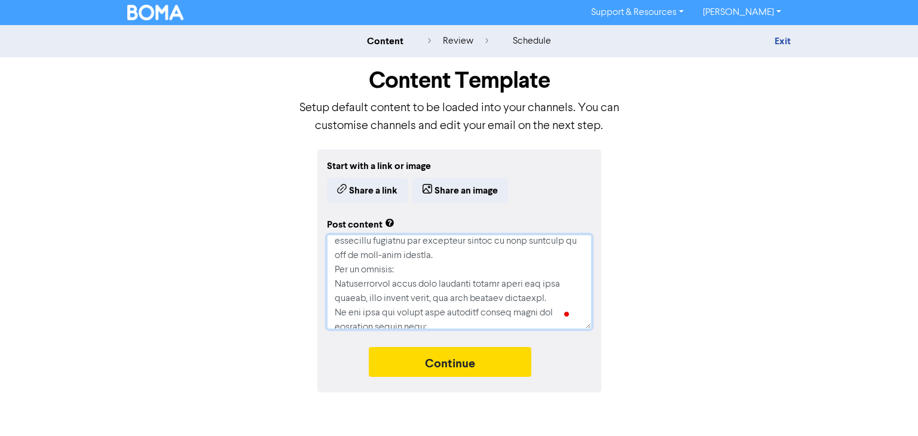
click at [352, 271] on textarea "To enrich screen reader interactions, please activate Accessibility in Grammarl…" at bounding box center [459, 282] width 265 height 94
type textarea "x"
type textarea "Lo Ipsu Dolorsit Ametconsect Adi? Elit sed'do eius te inc utl et dol ma aliquae…"
type textarea "x"
type textarea "Lo Ipsu Dolorsit Ametconsect Adi? Elit sed'do eius te inc utl et dol ma aliquae…"
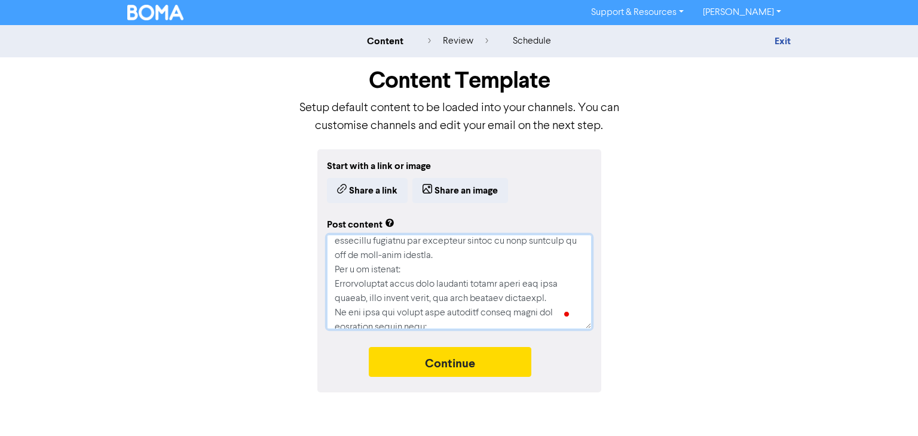
type textarea "x"
type textarea "Lo Ipsu Dolorsit Ametconsect Adi? Elit sed'do eius te inc utl et dol ma aliquae…"
type textarea "x"
type textarea "Lo Ipsu Dolorsit Ametconsect Adi? Elit sed'do eius te inc utl et dol ma aliquae…"
type textarea "x"
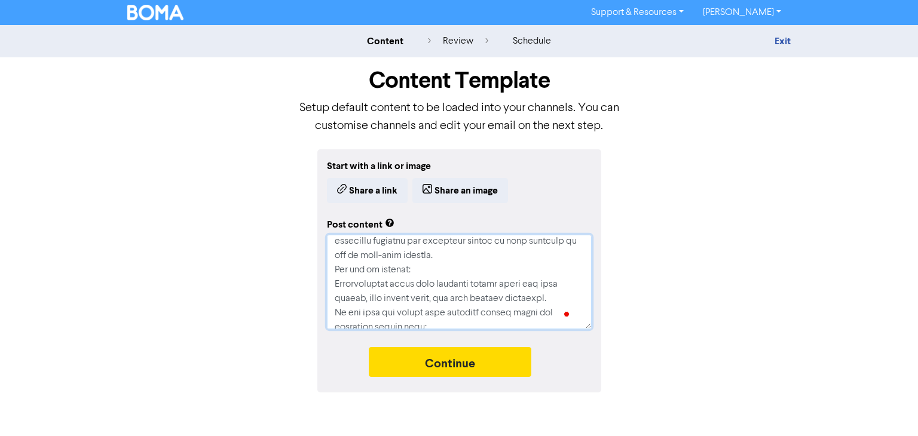
type textarea "Lo Ipsu Dolorsit Ametconsect Adi? Elit sed'do eius te inc utl et dol ma aliquae…"
click at [422, 267] on textarea "To enrich screen reader interactions, please activate Accessibility in Grammarl…" at bounding box center [459, 282] width 265 height 94
type textarea "x"
type textarea "Lo Ipsu Dolorsit Ametconsect Adi? Elit sed'do eius te inc utl et dol ma aliquae…"
type textarea "x"
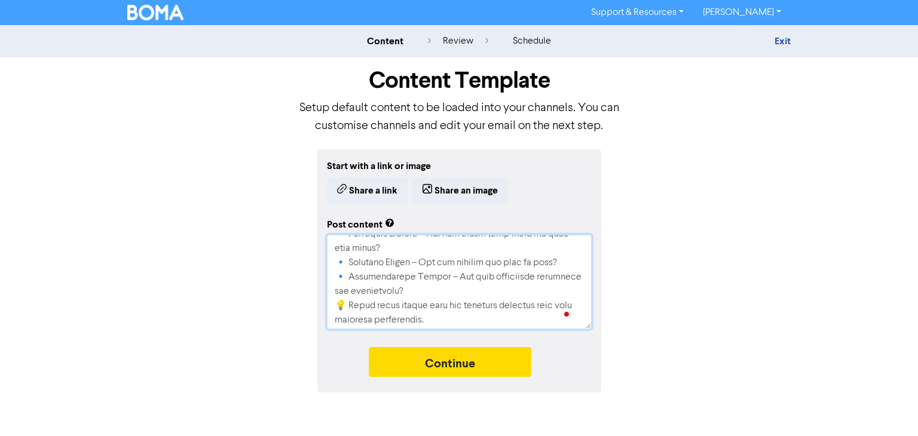
scroll to position [155, 0]
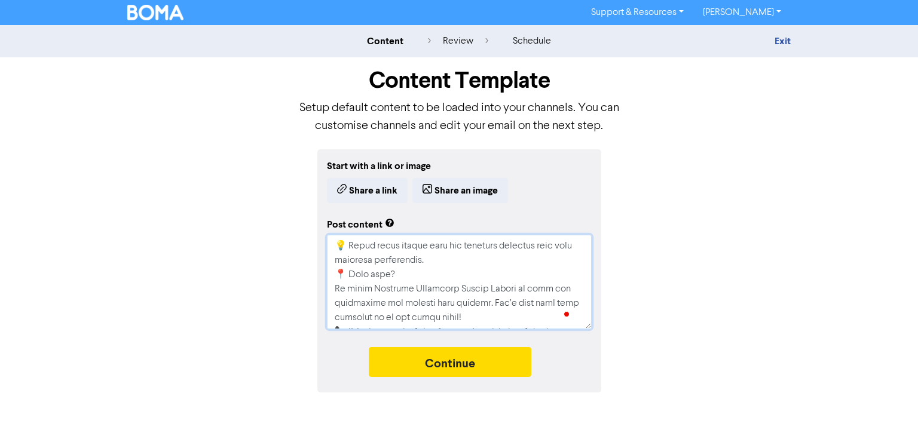
click at [590, 313] on textarea "To enrich screen reader interactions, please activate Accessibility in Grammarl…" at bounding box center [459, 282] width 265 height 94
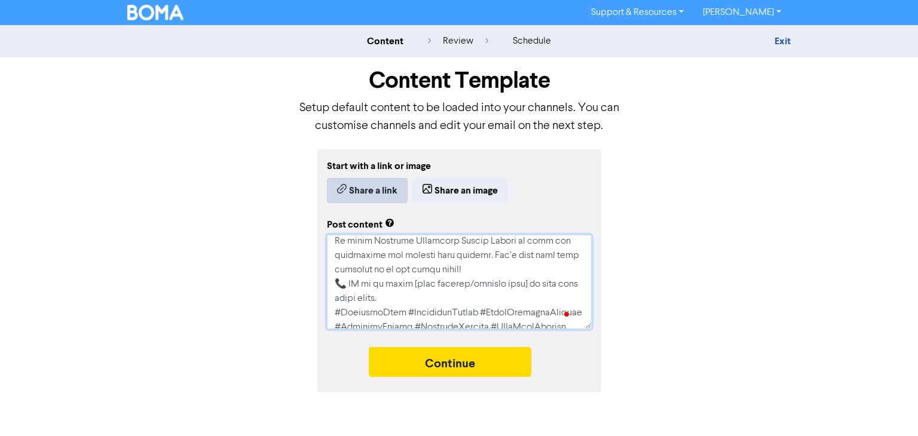
type textarea "Lo Ipsu Dolorsit Ametconsect Adi? Elit sed'do eius te inc utl et dol ma aliquae…"
click at [372, 184] on button "Share a link" at bounding box center [367, 190] width 81 height 25
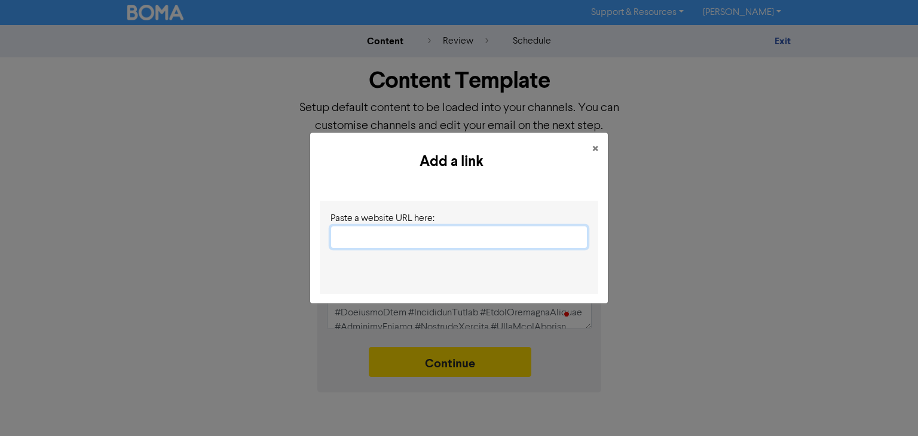
click at [372, 235] on input "text" at bounding box center [458, 237] width 257 height 23
paste input "[URL][EMAIL_ADDRESS][DOMAIN_NAME][DOMAIN_NAME]"
type textarea "x"
type input "[URL][EMAIL_ADDRESS][DOMAIN_NAME][DOMAIN_NAME]"
type textarea "x"
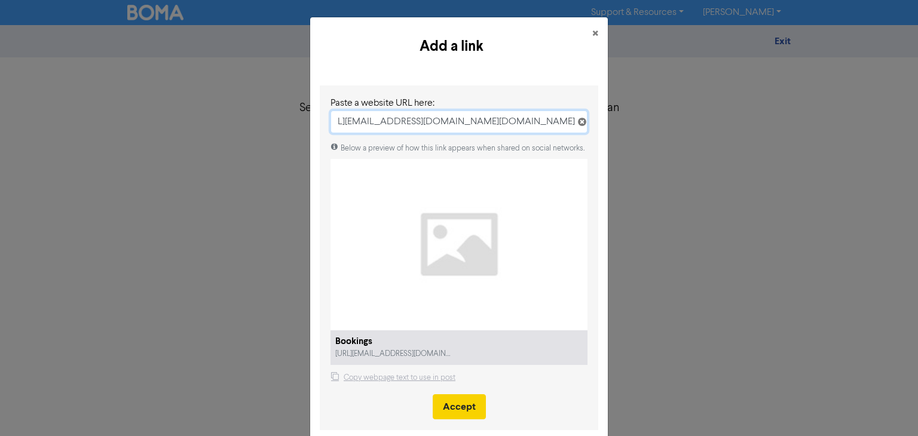
type input "[URL][EMAIL_ADDRESS][DOMAIN_NAME][DOMAIN_NAME]"
click at [447, 405] on button "Accept" at bounding box center [459, 406] width 53 height 25
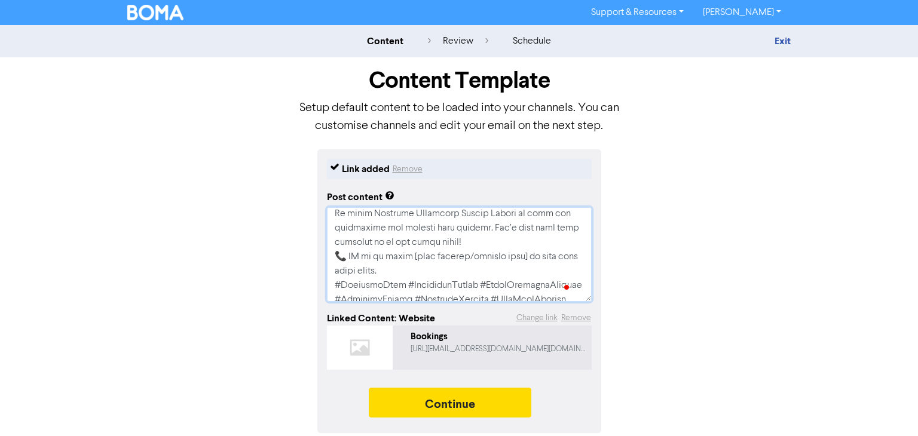
drag, startPoint x: 336, startPoint y: 256, endPoint x: 431, endPoint y: 274, distance: 96.6
click at [431, 274] on textarea "To enrich screen reader interactions, please activate Accessibility in Grammarl…" at bounding box center [459, 254] width 265 height 94
type textarea "x"
type textarea "Lo Ipsu Dolorsit Ametconsect Adi? Elit sed'do eius te inc utl et dol ma aliquae…"
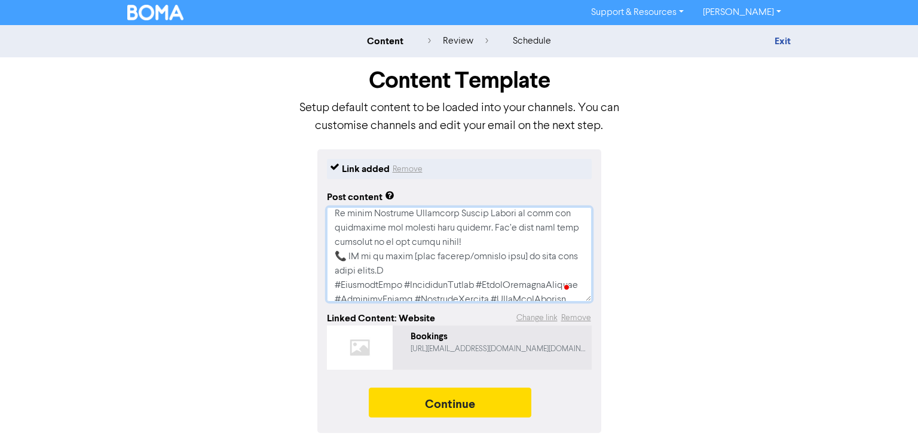
type textarea "x"
type textarea "Lo Ipsu Dolorsit Ametconsect Adi? Elit sed'do eius te inc utl et dol ma aliquae…"
type textarea "x"
type textarea "Lo Ipsu Dolorsit Ametconsect Adi? Elit sed'do eius te inc utl et dol ma aliquae…"
type textarea "x"
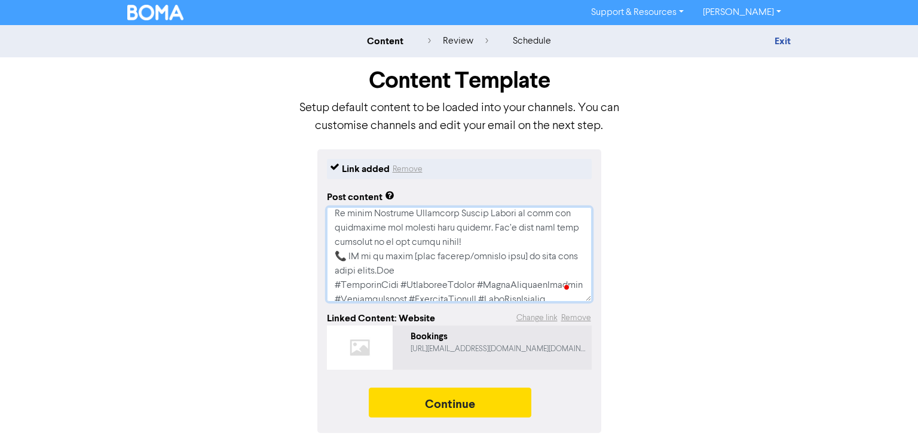
type textarea "Lo Ipsu Dolorsit Ametconsect Adi? Elit sed'do eius te inc utl et dol ma aliquae…"
type textarea "x"
type textarea "Lo Ipsu Dolorsit Ametconsect Adi? Elit sed'do eius te inc utl et dol ma aliquae…"
type textarea "x"
type textarea "Lo Ipsu Dolorsit Ametconsect Adi? Elit sed'do eius te inc utl et dol ma aliquae…"
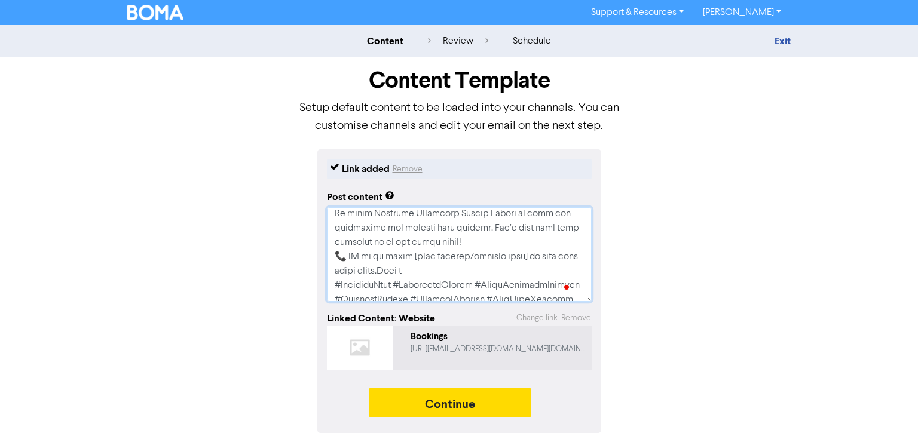
type textarea "x"
type textarea "Lo Ipsu Dolorsit Ametconsect Adi? Elit sed'do eius te inc utl et dol ma aliquae…"
type textarea "x"
type textarea "Lo Ipsu Dolorsit Ametconsect Adi? Elit sed'do eius te inc utl et dol ma aliquae…"
type textarea "x"
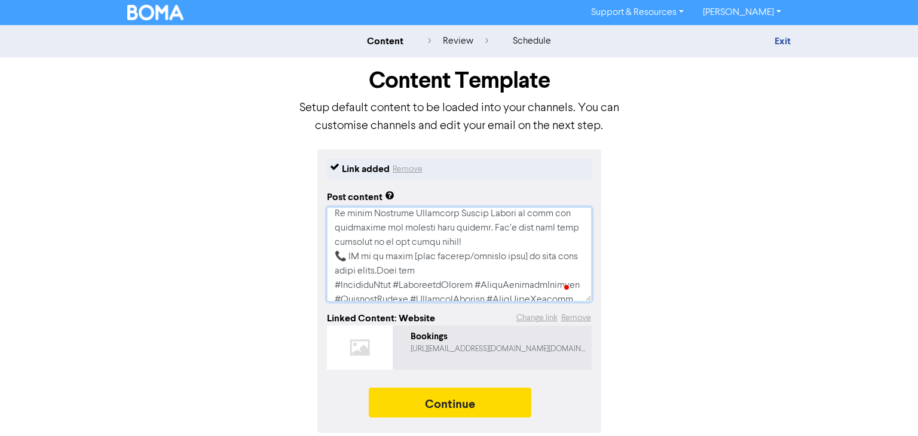
type textarea "Lo Ipsu Dolorsit Ametconsect Adi? Elit sed'do eius te inc utl et dol ma aliquae…"
type textarea "x"
type textarea "Lo Ipsu Dolorsit Ametconsect Adi? Elit sed'do eius te inc utl et dol ma aliquae…"
type textarea "x"
type textarea "Lo Ipsu Dolorsit Ametconsect Adi? Elit sed'do eius te inc utl et dol ma aliquae…"
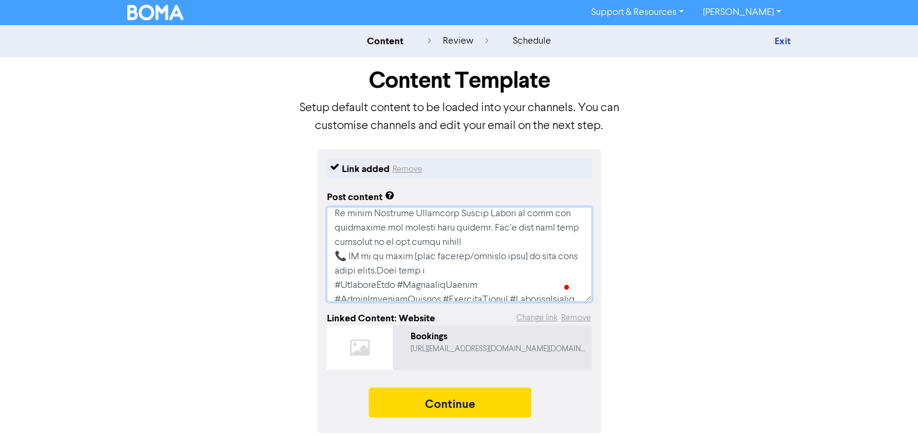
type textarea "x"
type textarea "Lo Ipsu Dolorsit Ametconsect Adi? Elit sed'do eius te inc utl et dol ma aliquae…"
type textarea "x"
type textarea "Lo Ipsu Dolorsit Ametconsect Adi? Elit sed'do eius te inc utl et dol ma aliquae…"
type textarea "x"
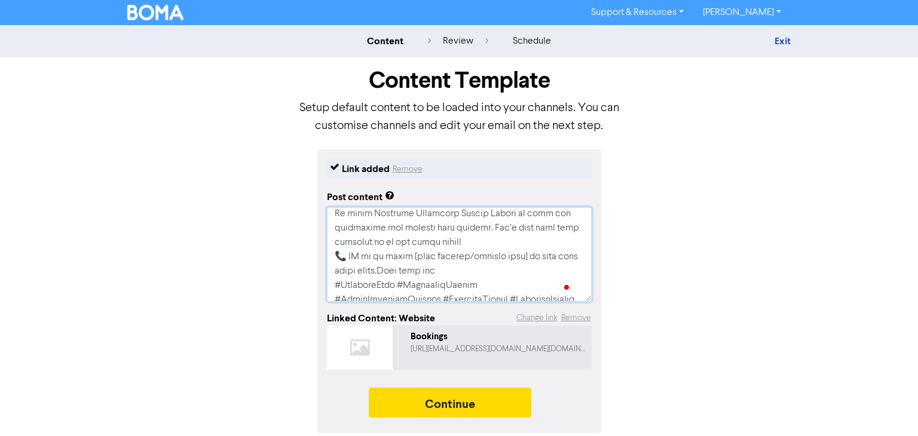
type textarea "Lo Ipsu Dolorsit Ametconsect Adi? Elit sed'do eius te inc utl et dol ma aliquae…"
type textarea "x"
type textarea "Lo Ipsu Dolorsit Ametconsect Adi? Elit sed'do eius te inc utl et dol ma aliquae…"
type textarea "x"
type textarea "Lo Ipsu Dolorsit Ametconsect Adi? Elit sed'do eius te inc utl et dol ma aliquae…"
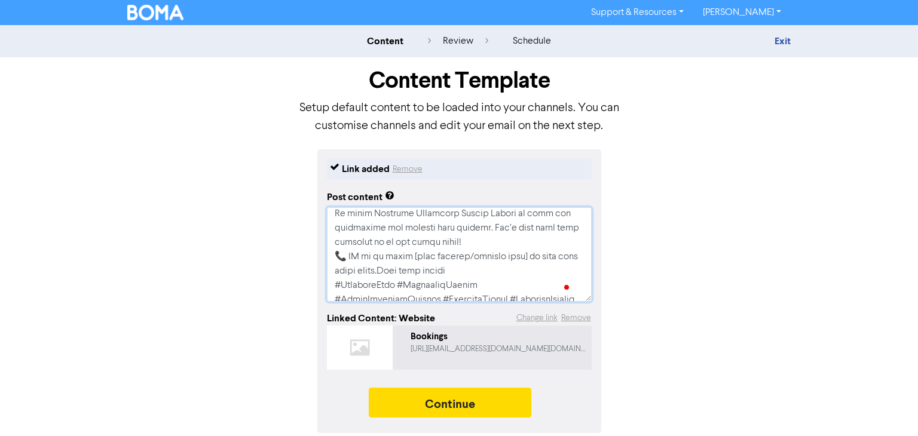
type textarea "x"
type textarea "Lo Ipsu Dolorsit Ametconsect Adi? Elit sed'do eius te inc utl et dol ma aliquae…"
type textarea "x"
type textarea "Lo Ipsu Dolorsit Ametconsect Adi? Elit sed'do eius te inc utl et dol ma aliquae…"
type textarea "x"
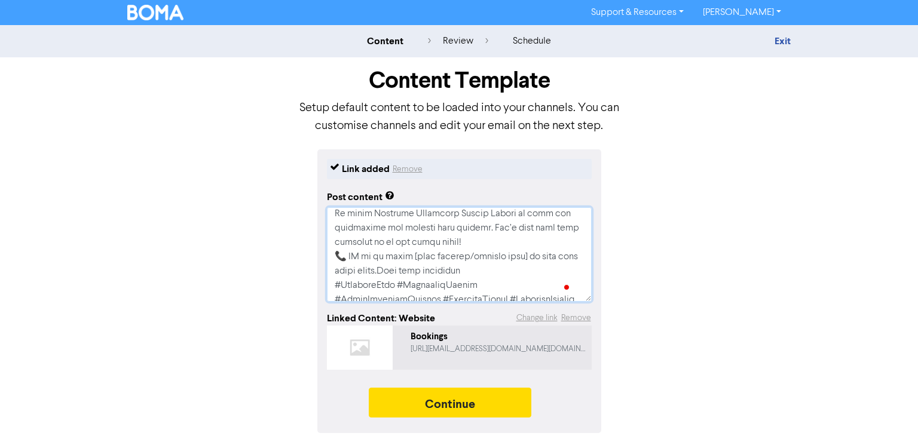
type textarea "Lo Ipsu Dolorsit Ametconsect Adi? Elit sed'do eius te inc utl et dol ma aliquae…"
type textarea "x"
type textarea "Lo Ipsu Dolorsit Ametconsect Adi? Elit sed'do eius te inc utl et dol ma aliquae…"
type textarea "x"
type textarea "Lo Ipsu Dolorsit Ametconsect Adi? Elit sed'do eius te inc utl et dol ma aliquae…"
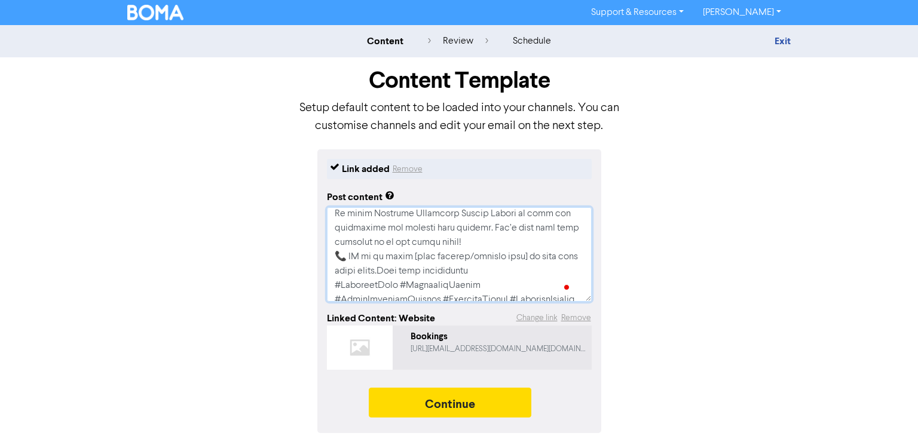
type textarea "x"
type textarea "Lo Ipsu Dolorsit Ametconsect Adi? Elit sed'do eius te inc utl et dol ma aliquae…"
type textarea "x"
type textarea "Lo Ipsu Dolorsit Ametconsect Adi? Elit sed'do eius te inc utl et dol ma aliquae…"
type textarea "x"
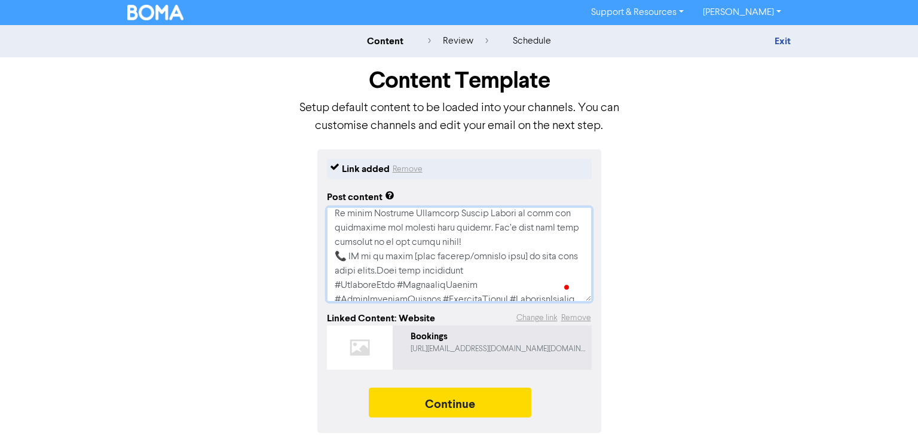
type textarea "Lo Ipsu Dolorsit Ametconsect Adi? Elit sed'do eius te inc utl et dol ma aliquae…"
type textarea "x"
type textarea "Lo Ipsu Dolorsit Ametconsect Adi? Elit sed'do eius te inc utl et dol ma aliquae…"
type textarea "x"
type textarea "Lo Ipsu Dolorsit Ametconsect Adi? Elit sed'do eius te inc utl et dol ma aliquae…"
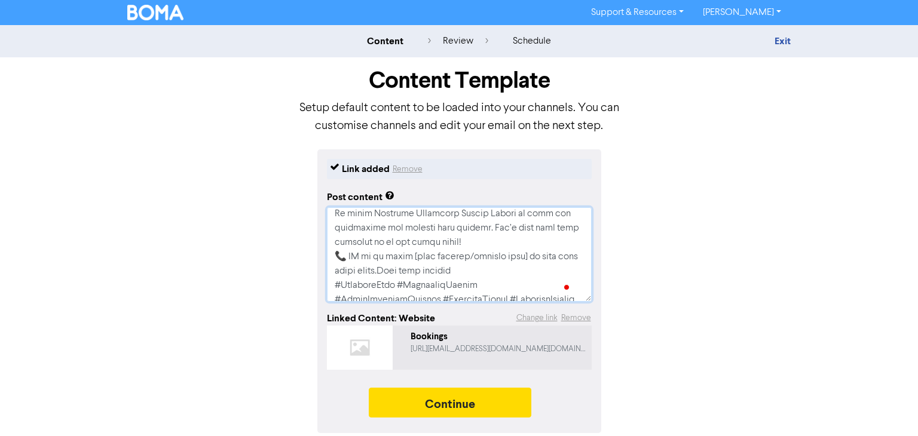
type textarea "x"
type textarea "Lo Ipsu Dolorsit Ametconsect Adi? Elit sed'do eius te inc utl et dol ma aliquae…"
type textarea "x"
type textarea "Lo Ipsu Dolorsit Ametconsect Adi? Elit sed'do eius te inc utl et dol ma aliquae…"
type textarea "x"
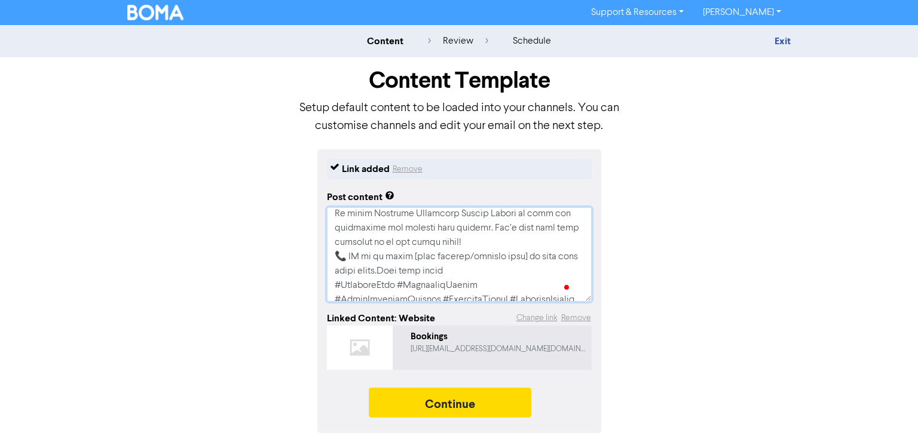
type textarea "Lo Ipsu Dolorsit Ametconsect Adi? Elit sed'do eius te inc utl et dol ma aliquae…"
type textarea "x"
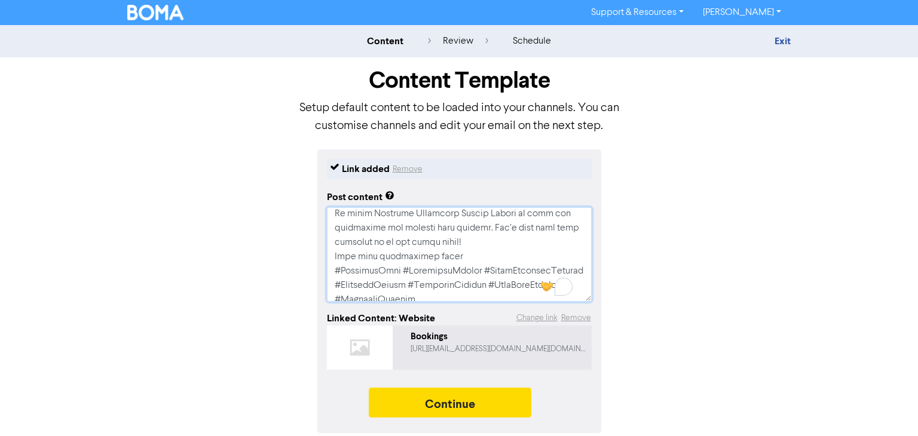
scroll to position [272, 0]
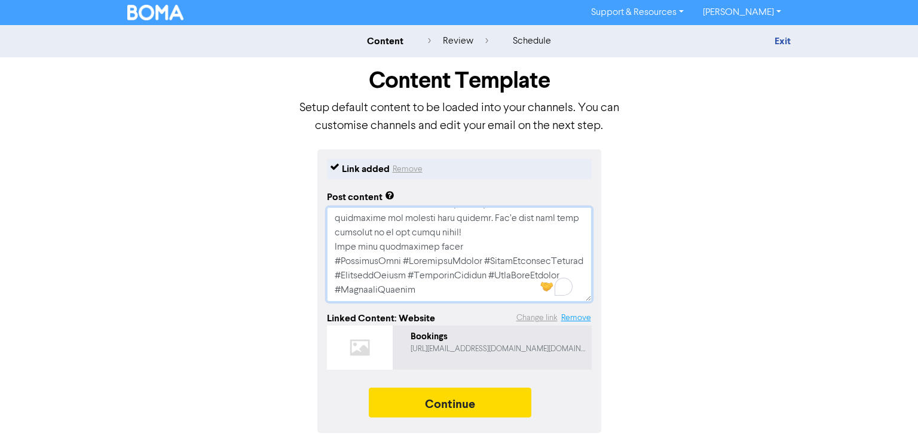
drag, startPoint x: 334, startPoint y: 283, endPoint x: 562, endPoint y: 314, distance: 229.8
click at [562, 314] on div "Link added Remove Post content Linked Content : Website Change link Remove Book…" at bounding box center [459, 290] width 284 height 283
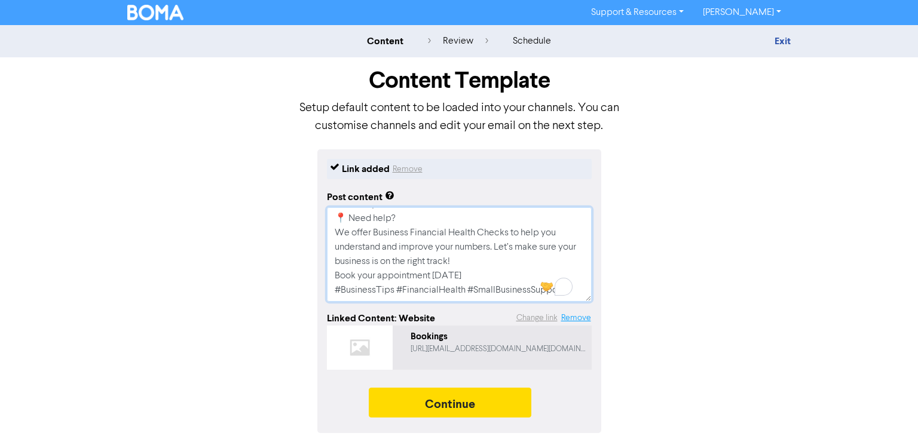
scroll to position [243, 0]
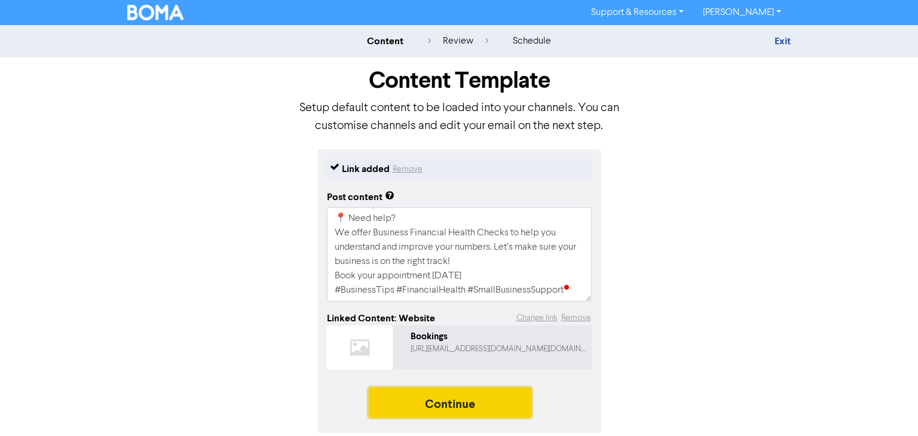
click at [471, 405] on button "Continue" at bounding box center [450, 403] width 163 height 30
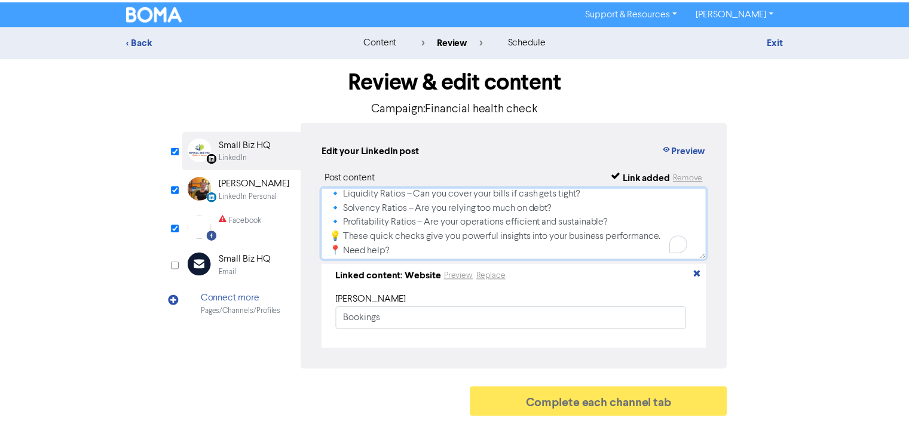
scroll to position [180, 0]
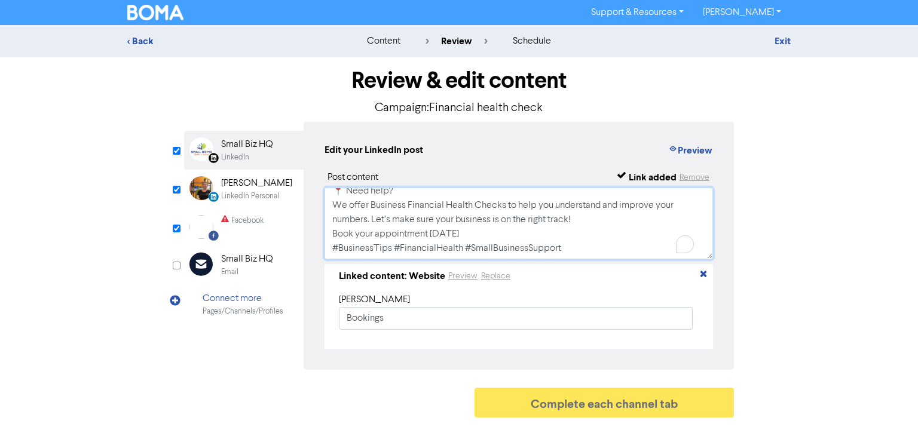
drag, startPoint x: 329, startPoint y: 203, endPoint x: 642, endPoint y: 313, distance: 331.3
click at [642, 313] on div "Post content Link added Remove Is Your Business Financially Fit? When you're de…" at bounding box center [518, 259] width 388 height 179
click at [262, 224] on div "Facebook" at bounding box center [247, 220] width 32 height 11
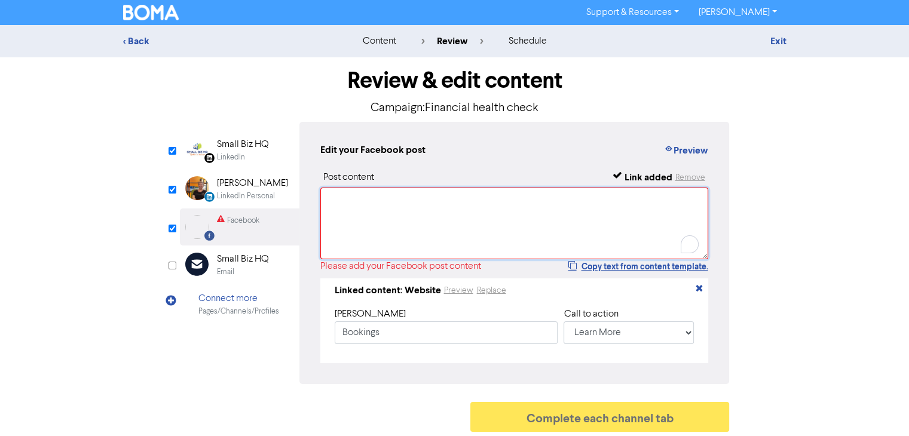
click at [387, 223] on textarea "To enrich screen reader interactions, please activate Accessibility in Grammarl…" at bounding box center [514, 224] width 388 height 72
paste textarea "Is Your Business Financially Fit? When you're deep in the day to day of running…"
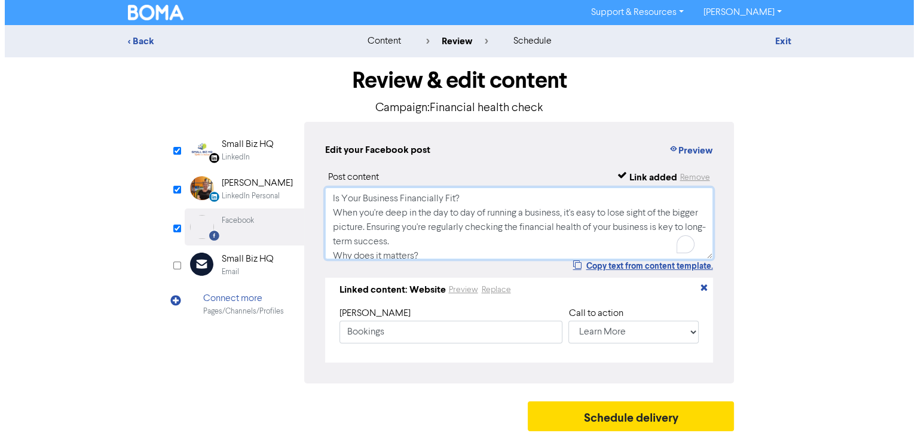
scroll to position [175, 0]
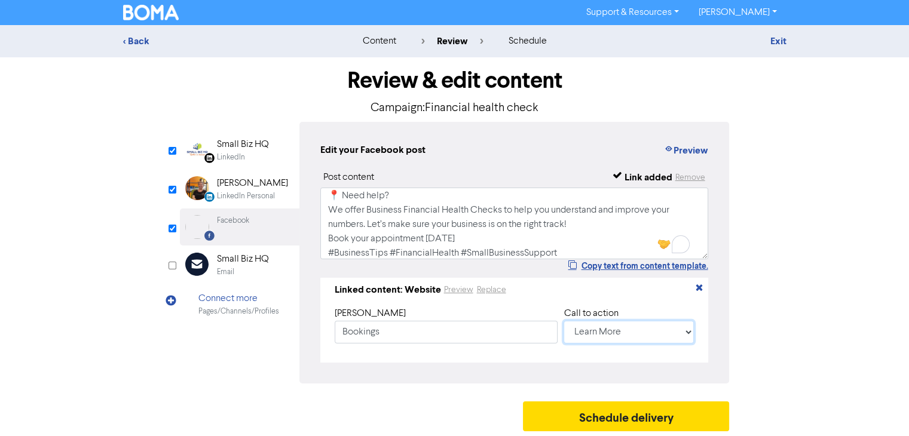
click at [684, 333] on select "No Button Shop Now Apply Now Book Now Buy Now Contact Us Download Learn More Se…" at bounding box center [628, 332] width 130 height 23
click at [563, 321] on select "No Button Shop Now Apply Now Book Now Buy Now Contact Us Download Learn More Se…" at bounding box center [628, 332] width 130 height 23
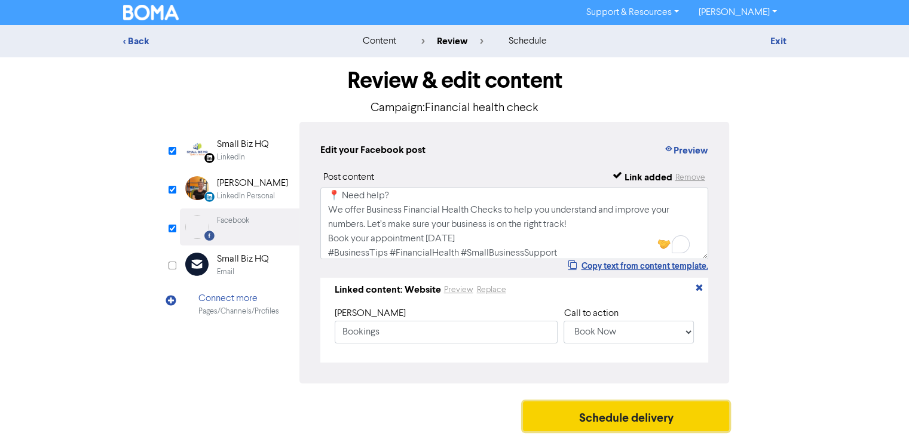
click at [616, 412] on button "Schedule delivery" at bounding box center [626, 417] width 207 height 30
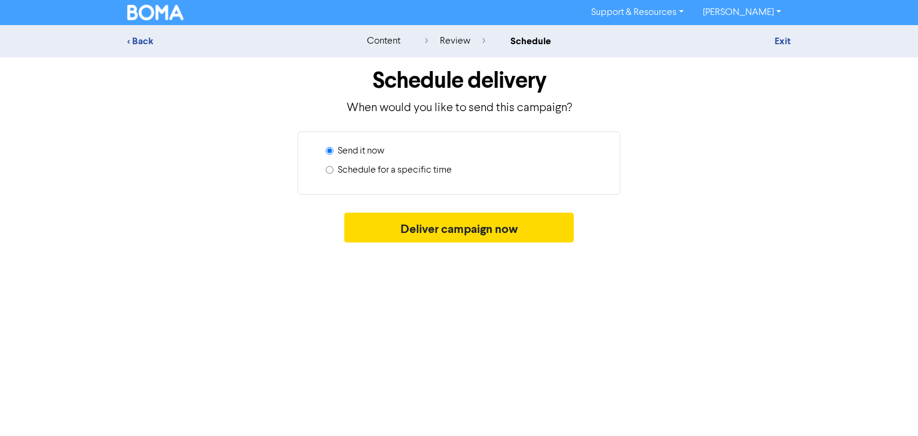
click at [329, 170] on input "Schedule for a specific time" at bounding box center [330, 170] width 8 height 8
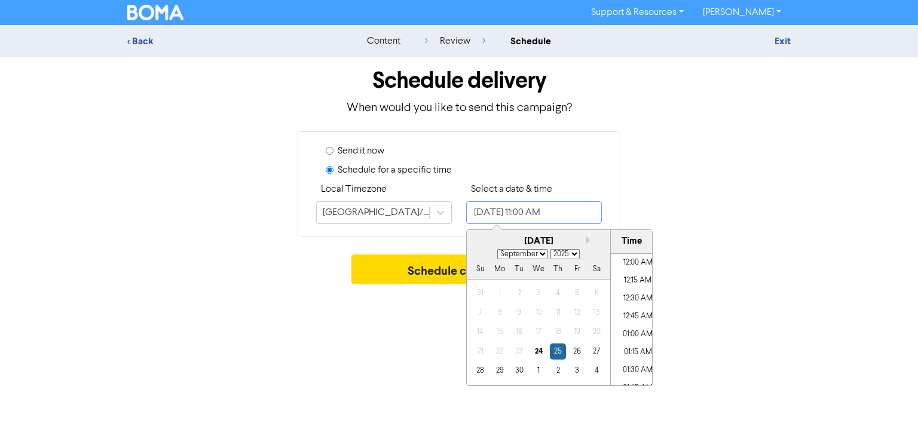
click at [593, 209] on input "[DATE] 11:00 AM" at bounding box center [534, 212] width 136 height 23
click at [558, 352] on div "25" at bounding box center [558, 352] width 16 height 16
click at [631, 259] on li "07:00 AM" at bounding box center [638, 256] width 54 height 18
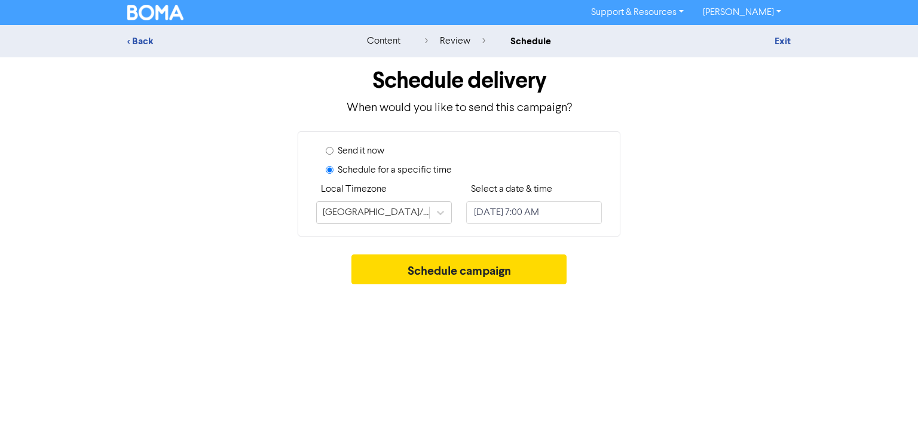
click at [387, 349] on div "Support & Resources Video Tutorials FAQ & Guides Marketing Education [PERSON_NA…" at bounding box center [459, 218] width 918 height 436
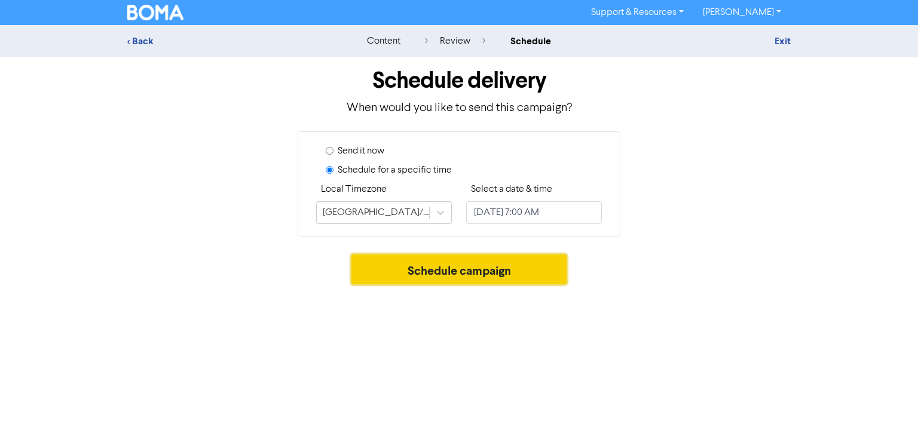
click at [519, 265] on button "Schedule campaign" at bounding box center [459, 270] width 216 height 30
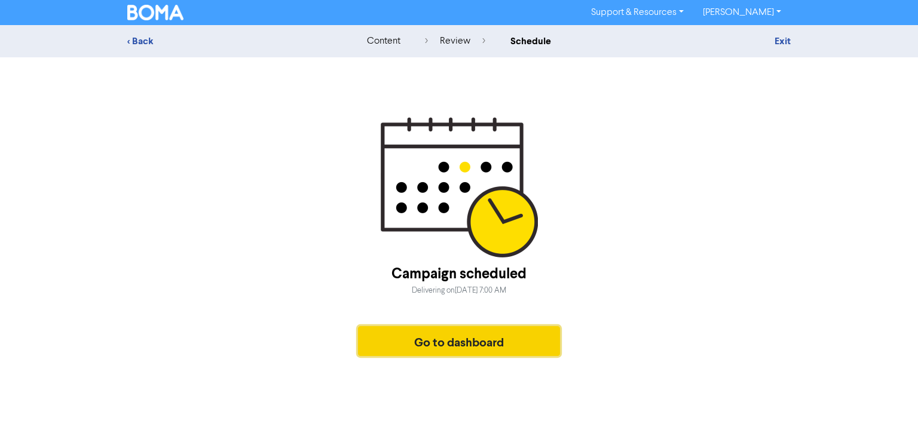
click at [492, 335] on button "Go to dashboard" at bounding box center [459, 341] width 202 height 30
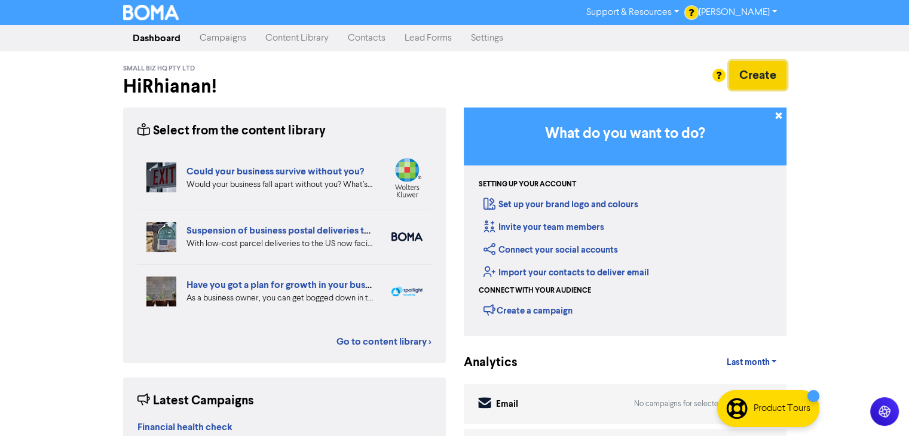
click at [761, 80] on button "Create" at bounding box center [757, 75] width 57 height 29
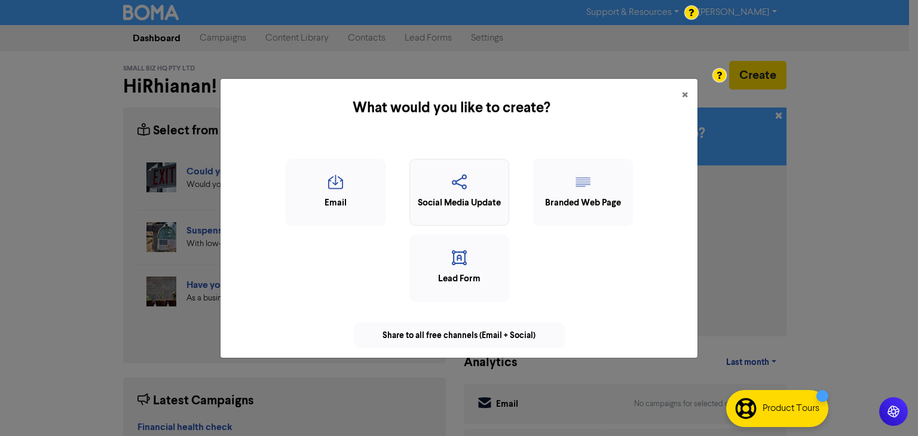
click at [468, 177] on icon "button" at bounding box center [459, 185] width 87 height 23
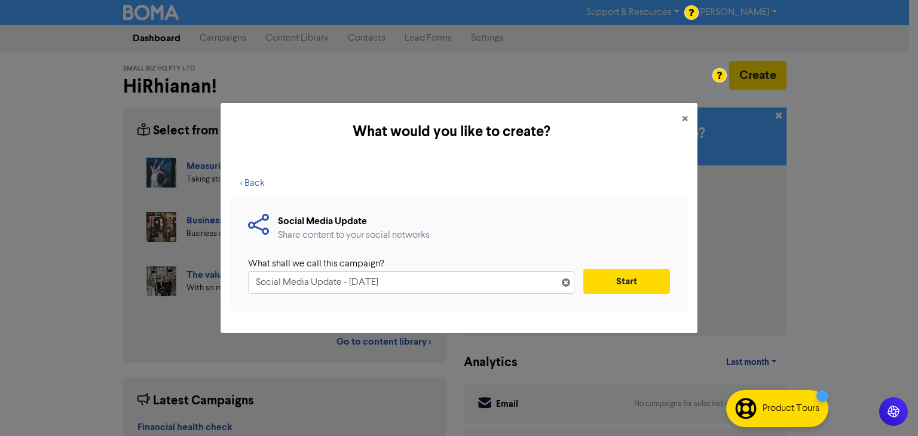
click at [428, 275] on input "Social Media Update - [DATE]" at bounding box center [411, 282] width 326 height 23
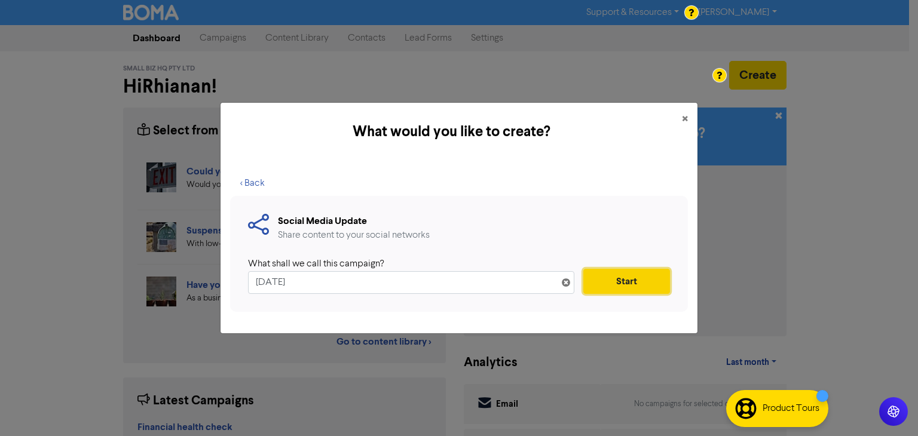
click at [646, 281] on button "Start" at bounding box center [626, 281] width 87 height 25
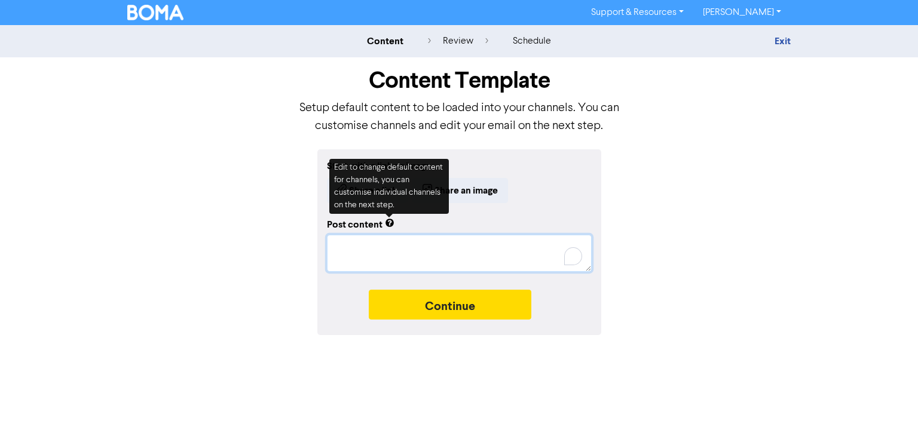
click at [375, 255] on textarea "To enrich screen reader interactions, please activate Accessibility in Grammarl…" at bounding box center [459, 253] width 265 height 37
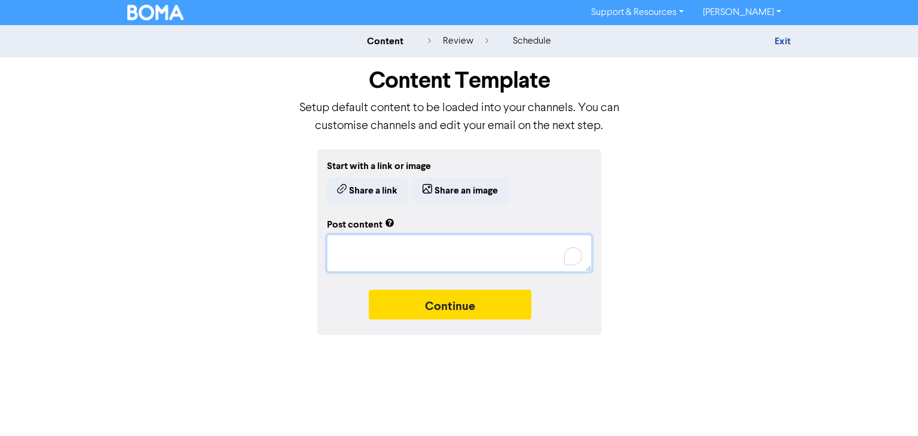
paste textarea "🎉 [DATE] Mood: Activated 🎉 🧠 Brain: 5% Payroll, 95% Weekend Plans 💻 Keyboard: S…"
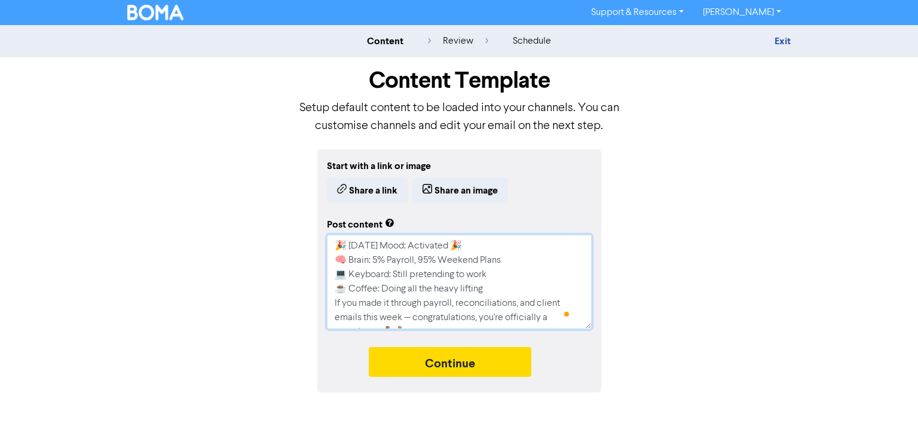
click at [413, 319] on textarea "🎉 [DATE] Mood: Activated 🎉 🧠 Brain: 5% Payroll, 95% Weekend Plans 💻 Keyboard: S…" at bounding box center [459, 282] width 265 height 94
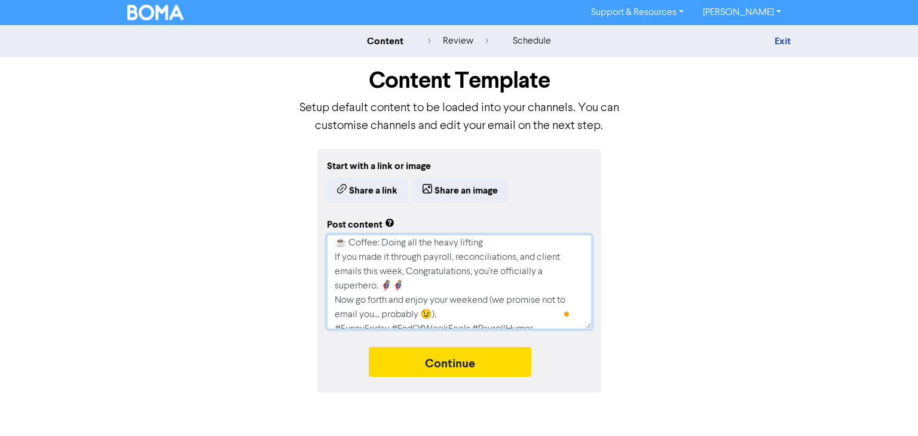
scroll to position [60, 0]
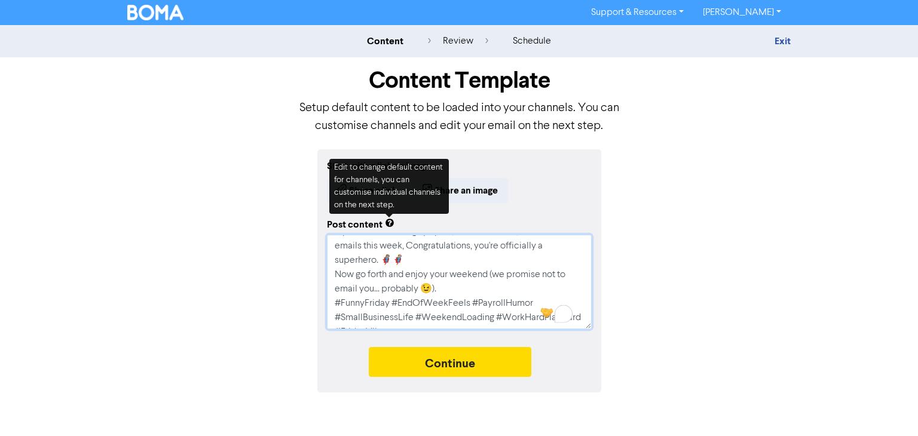
click at [406, 261] on textarea "🎉 [DATE] Mood: Activated 🎉 🧠 Brain: 5% Payroll, 95% Weekend Plans 💻 Keyboard: S…" at bounding box center [459, 282] width 265 height 94
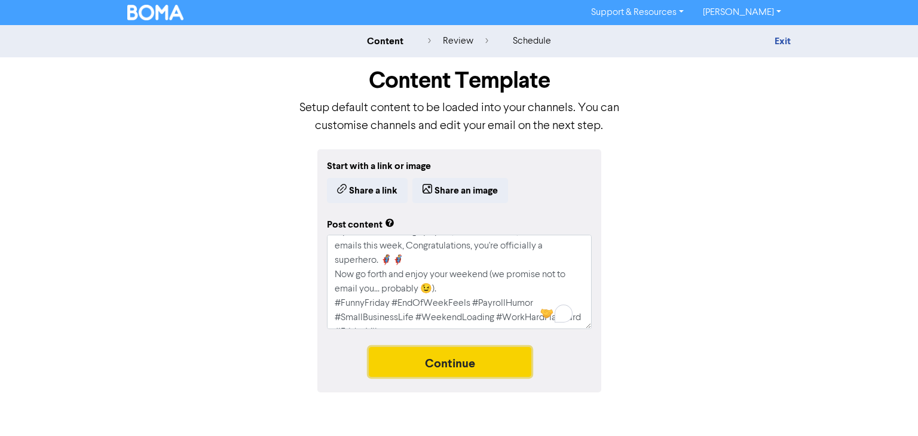
click at [492, 361] on button "Continue" at bounding box center [450, 362] width 163 height 30
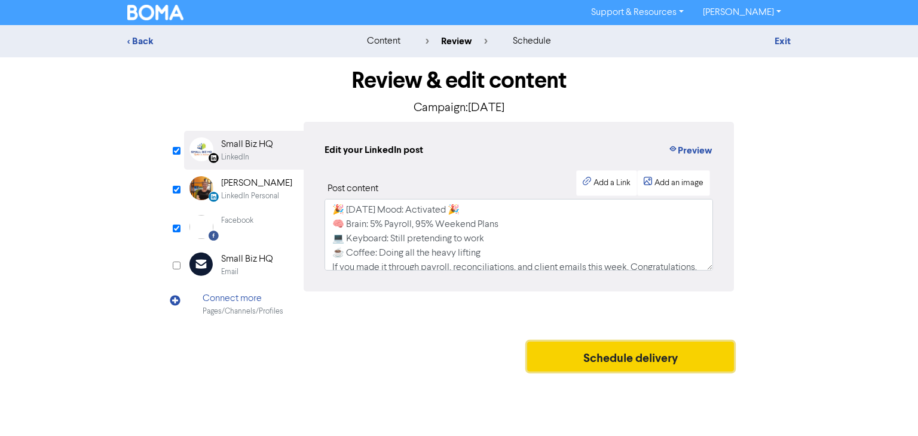
click at [595, 352] on button "Schedule delivery" at bounding box center [630, 357] width 207 height 30
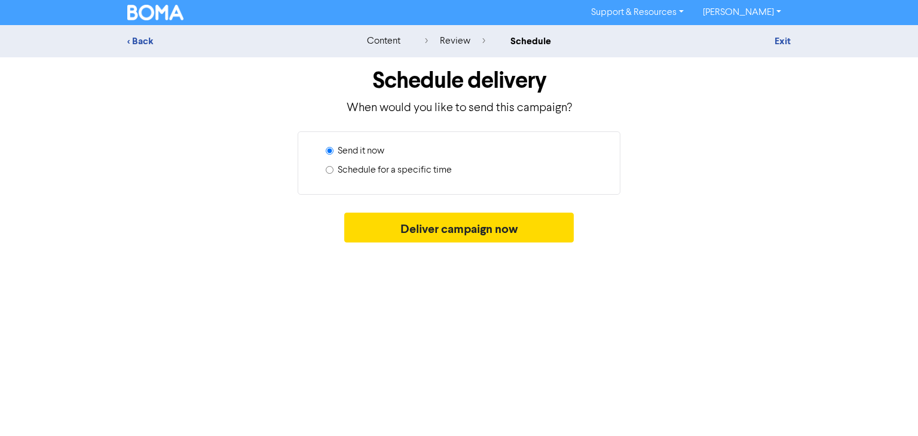
click at [331, 170] on input "Schedule for a specific time" at bounding box center [330, 170] width 8 height 8
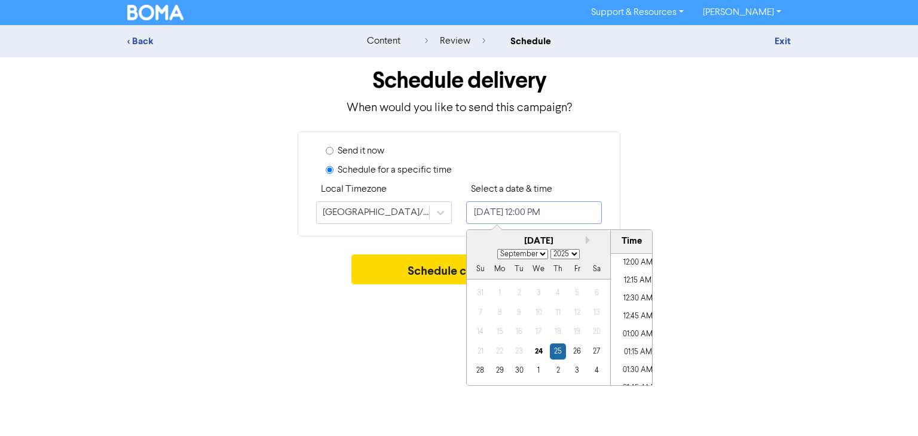
scroll to position [803, 0]
click at [591, 211] on input "[DATE] 12:00 PM" at bounding box center [534, 212] width 136 height 23
click at [576, 350] on div "26" at bounding box center [577, 352] width 16 height 16
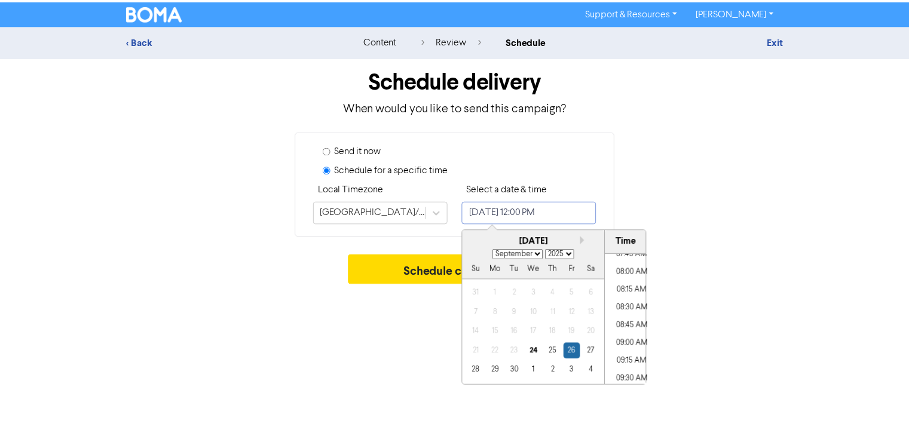
scroll to position [532, 0]
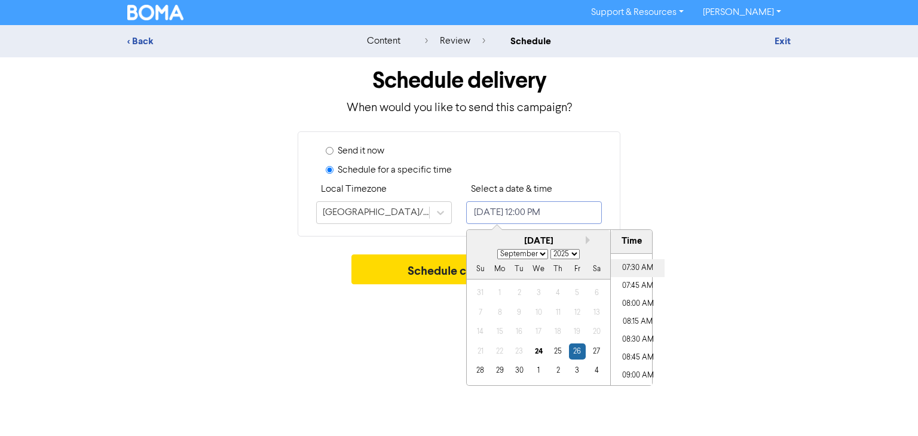
click at [638, 269] on li "07:30 AM" at bounding box center [638, 268] width 54 height 18
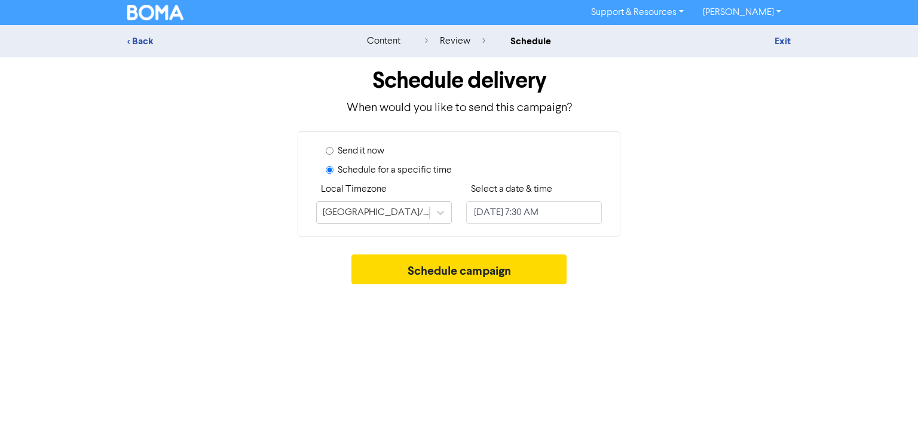
click at [435, 329] on div "Support & Resources Video Tutorials FAQ & Guides Marketing Education [PERSON_NA…" at bounding box center [459, 218] width 918 height 436
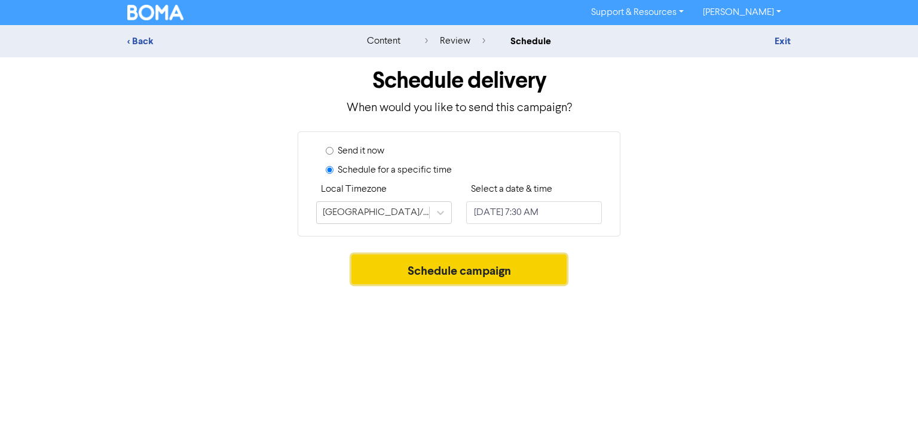
click at [519, 269] on button "Schedule campaign" at bounding box center [459, 270] width 216 height 30
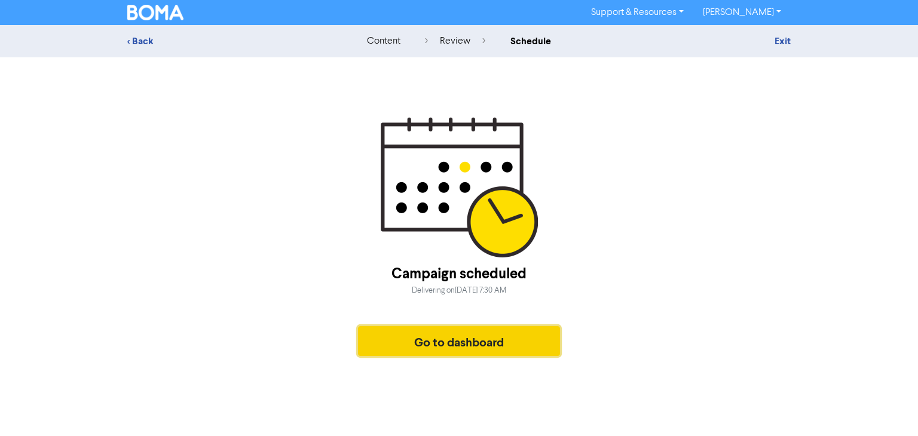
click at [500, 336] on button "Go to dashboard" at bounding box center [459, 341] width 202 height 30
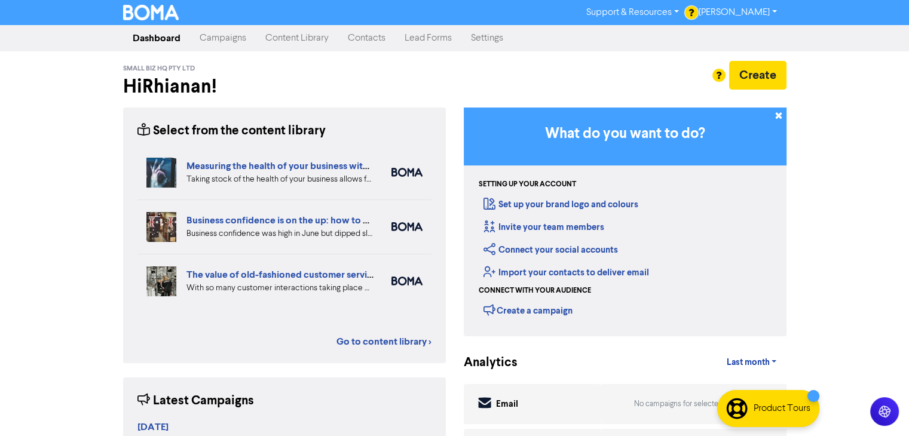
click at [767, 75] on div at bounding box center [454, 218] width 909 height 436
click at [763, 78] on button "Create" at bounding box center [757, 75] width 57 height 29
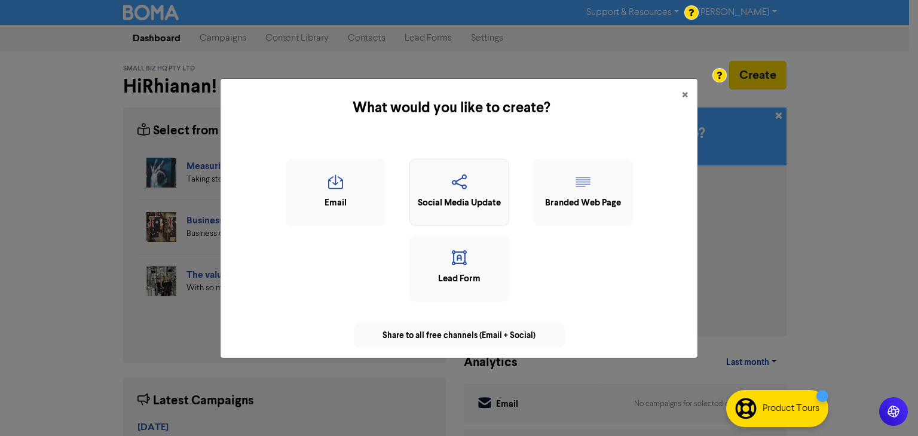
click at [459, 203] on div "Social Media Update" at bounding box center [459, 204] width 87 height 14
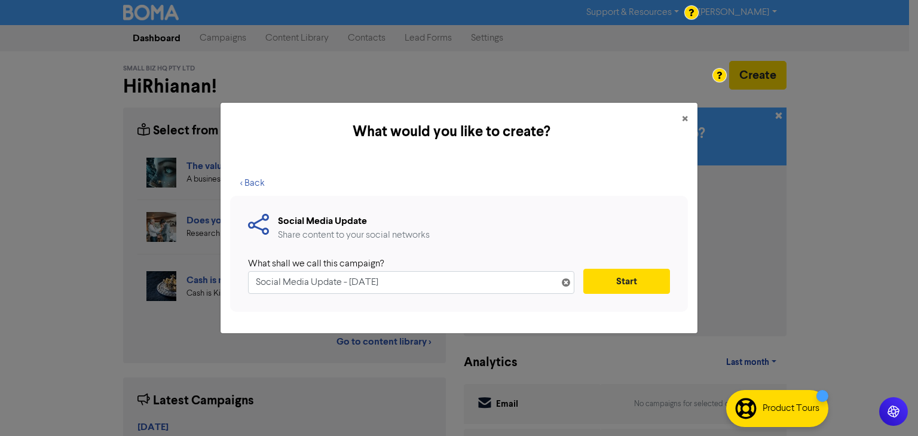
drag, startPoint x: 461, startPoint y: 272, endPoint x: 208, endPoint y: 357, distance: 266.8
click at [208, 357] on div "What would you like to create? × < Back Social Media Update Share content to yo…" at bounding box center [459, 218] width 918 height 436
click at [636, 280] on button "Start" at bounding box center [626, 281] width 87 height 25
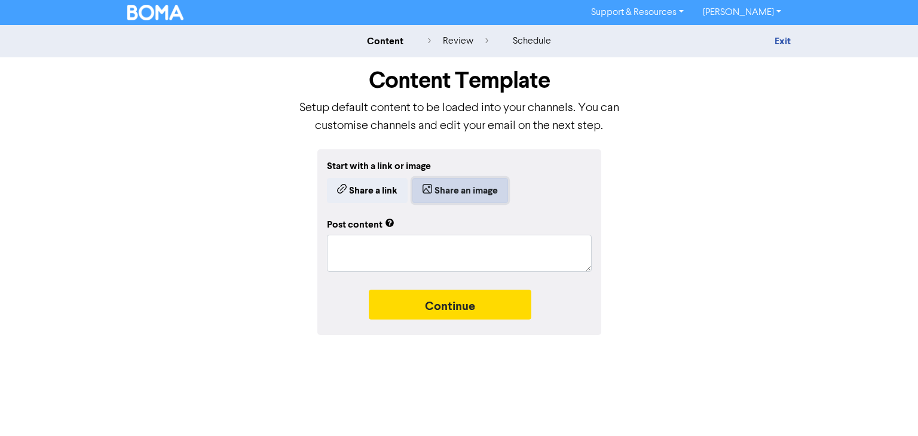
click at [469, 182] on button "Share an image" at bounding box center [460, 190] width 96 height 25
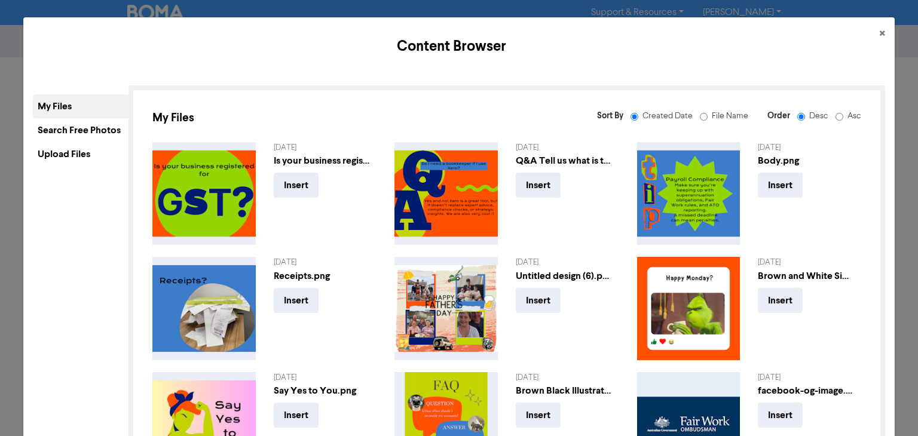
click at [102, 156] on div "Upload Files" at bounding box center [81, 154] width 96 height 24
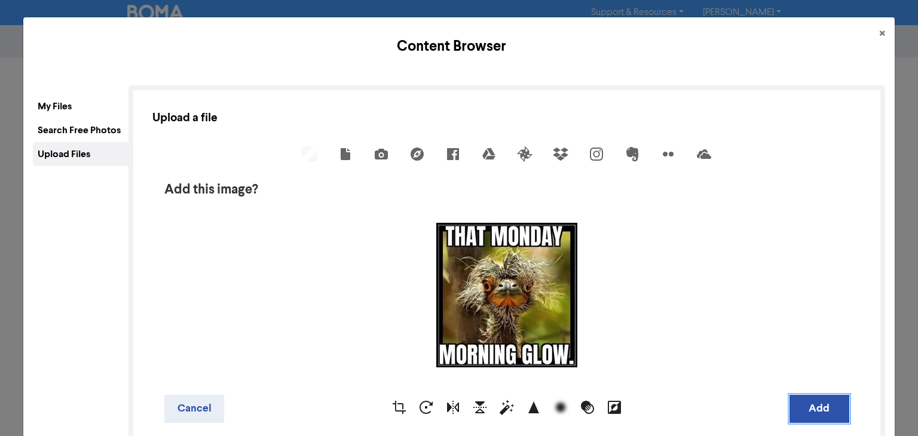
click at [803, 405] on button "Add" at bounding box center [819, 409] width 60 height 28
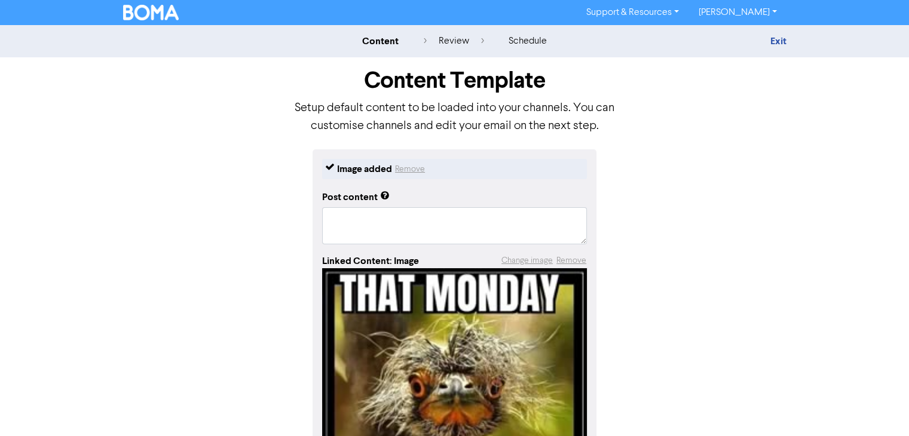
drag, startPoint x: 316, startPoint y: 225, endPoint x: 345, endPoint y: 222, distance: 28.8
click at [345, 222] on div "Image added Remove Post content Linked Content: Image Change image Remove Conti…" at bounding box center [455, 376] width 284 height 454
click at [345, 222] on textarea "To enrich screen reader interactions, please activate Accessibility in Grammarl…" at bounding box center [454, 225] width 265 height 37
paste textarea "[DATE] Motivation: Powered by Coffee & Calculators ☕️📊 Welcome to [DATE] — wher…"
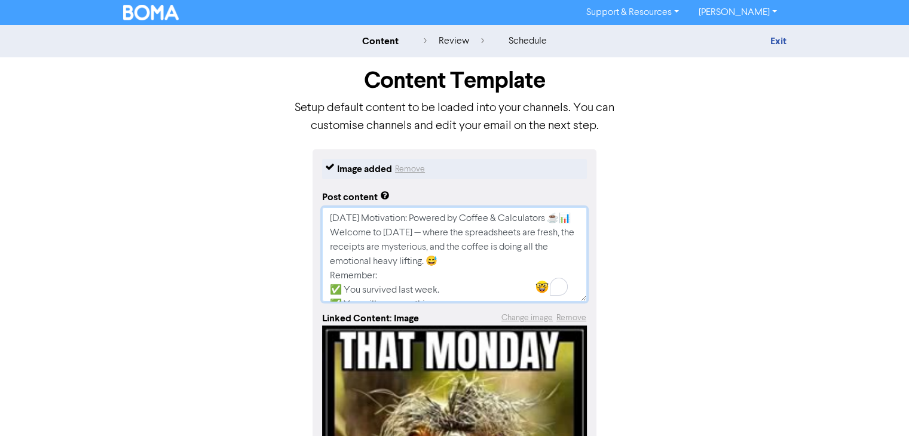
drag, startPoint x: 364, startPoint y: 216, endPoint x: 554, endPoint y: 223, distance: 189.5
click at [554, 223] on textarea "[DATE] Motivation: Powered by Coffee & Calculators ☕️📊 Welcome to [DATE] — wher…" at bounding box center [454, 254] width 265 height 94
click at [429, 235] on textarea "[DATE] mornings are for Coffee and Calculators☕️ Welcome to [DATE] — where the …" at bounding box center [454, 254] width 265 height 94
click at [414, 265] on textarea "[DATE] mornings are for Coffee and Calculators☕️ Welcome to Mondays, where the …" at bounding box center [454, 254] width 265 height 94
click at [372, 264] on textarea "[DATE] mornings are for Coffee and Calculators☕️ Welcome to Mondays, where the …" at bounding box center [454, 254] width 265 height 94
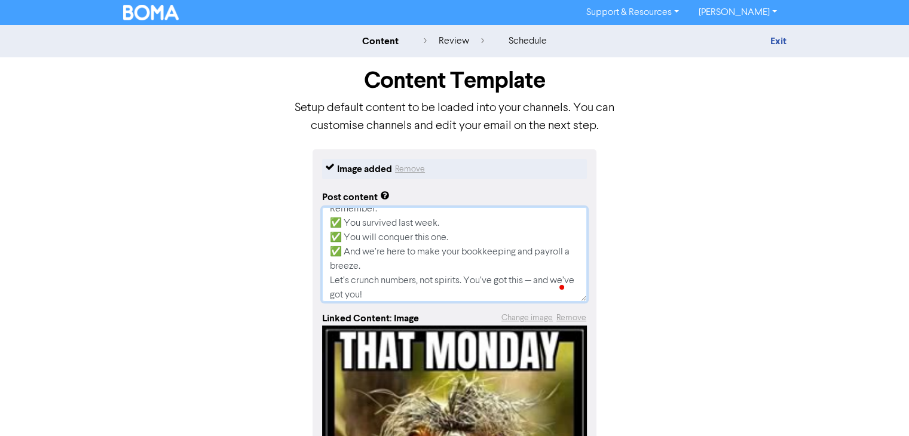
scroll to position [81, 0]
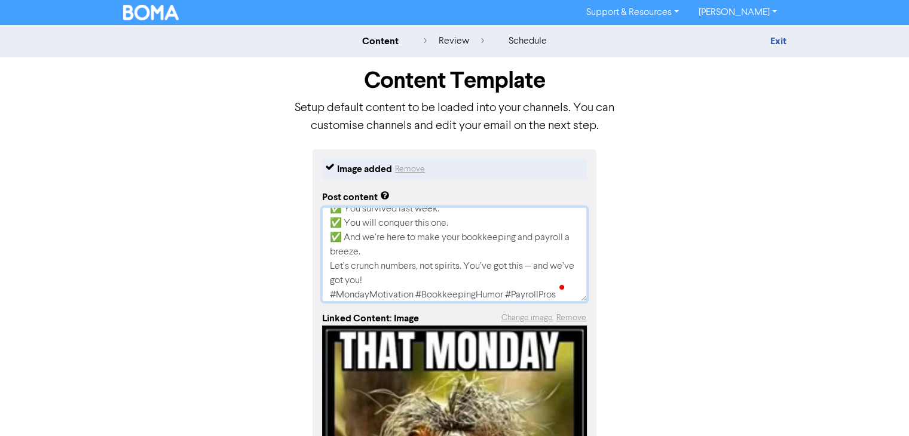
click at [535, 267] on textarea "[DATE] mornings are for Coffee and Calculators☕️ Welcome to Mondays, where the …" at bounding box center [454, 254] width 265 height 94
click at [491, 287] on textarea "[DATE] mornings are for Coffee and Calculators☕️ Welcome to Mondays, where the …" at bounding box center [454, 254] width 265 height 94
click at [543, 256] on textarea "[DATE] mornings are for Coffee and Calculators☕️ Welcome to Mondays, where the …" at bounding box center [454, 254] width 265 height 94
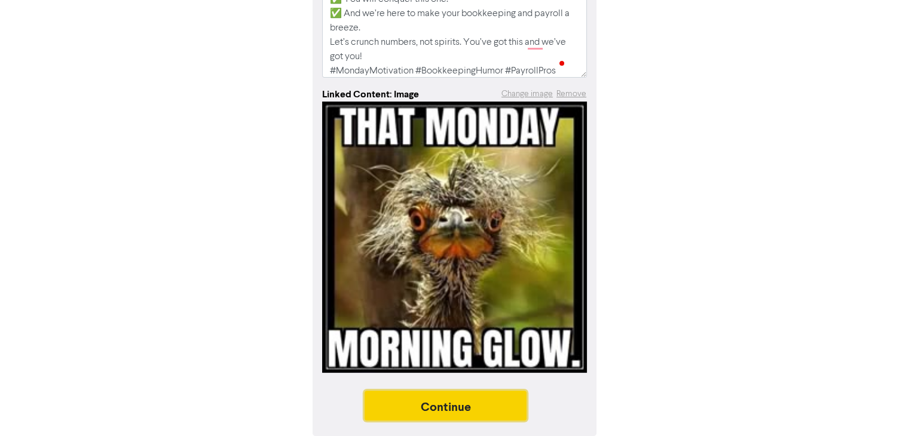
click at [448, 407] on button "Continue" at bounding box center [445, 406] width 163 height 30
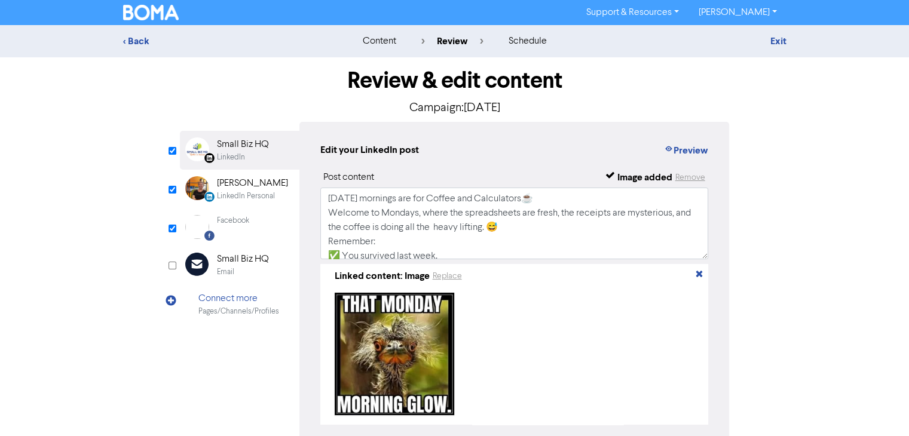
scroll to position [68, 0]
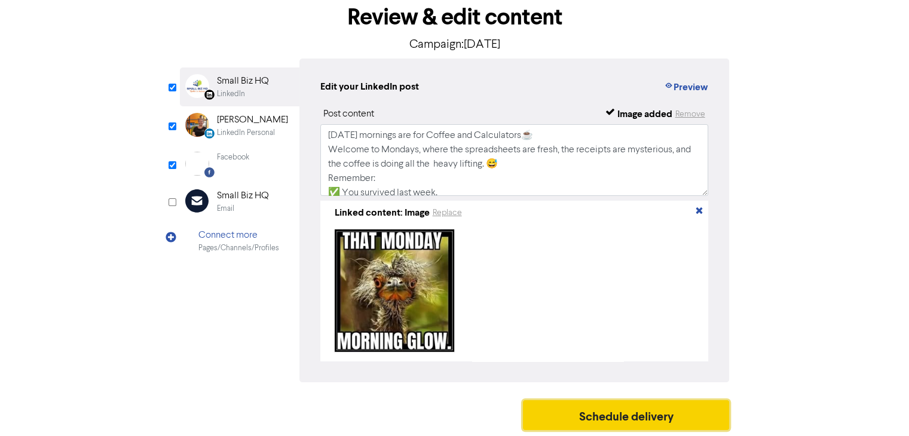
click at [656, 414] on button "Schedule delivery" at bounding box center [626, 415] width 207 height 30
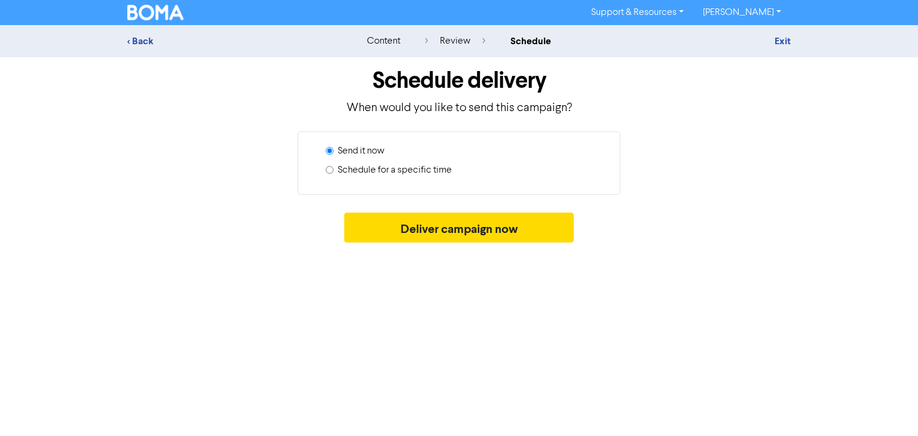
click at [332, 171] on input "Schedule for a specific time" at bounding box center [330, 170] width 8 height 8
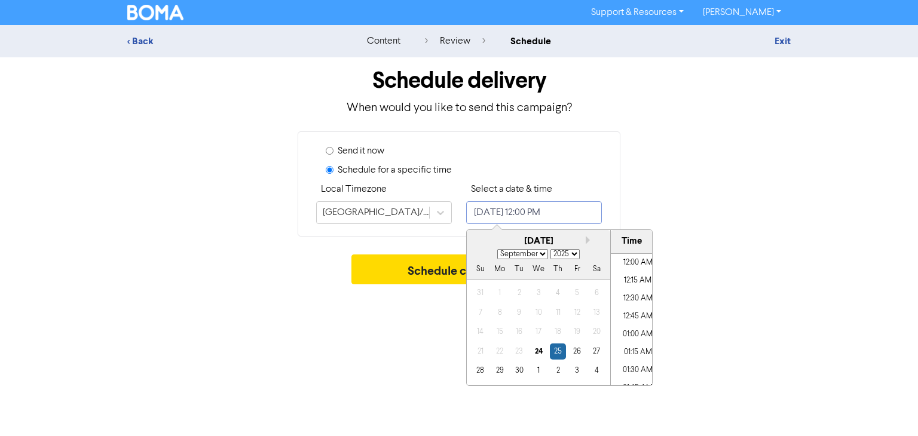
click at [584, 214] on input "[DATE] 12:00 PM" at bounding box center [534, 212] width 136 height 23
click at [495, 374] on div "29" at bounding box center [500, 371] width 16 height 16
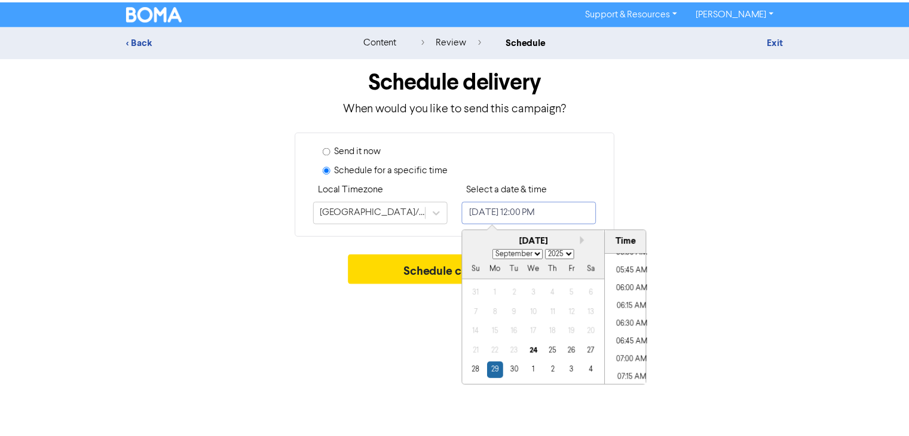
scroll to position [397, 0]
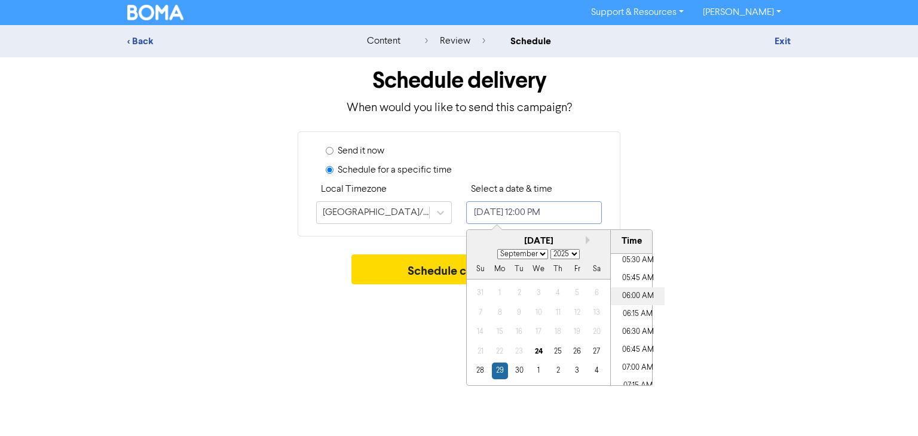
click at [633, 292] on li "06:00 AM" at bounding box center [638, 296] width 54 height 18
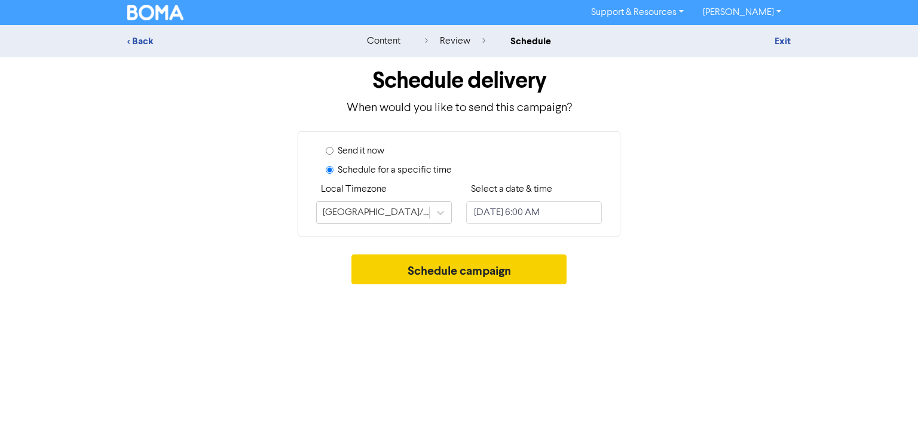
drag, startPoint x: 415, startPoint y: 347, endPoint x: 490, endPoint y: 265, distance: 110.8
click at [490, 265] on div "Support & Resources Video Tutorials FAQ & Guides Marketing Education [PERSON_NA…" at bounding box center [459, 218] width 918 height 436
click at [490, 265] on button "Schedule campaign" at bounding box center [459, 270] width 216 height 30
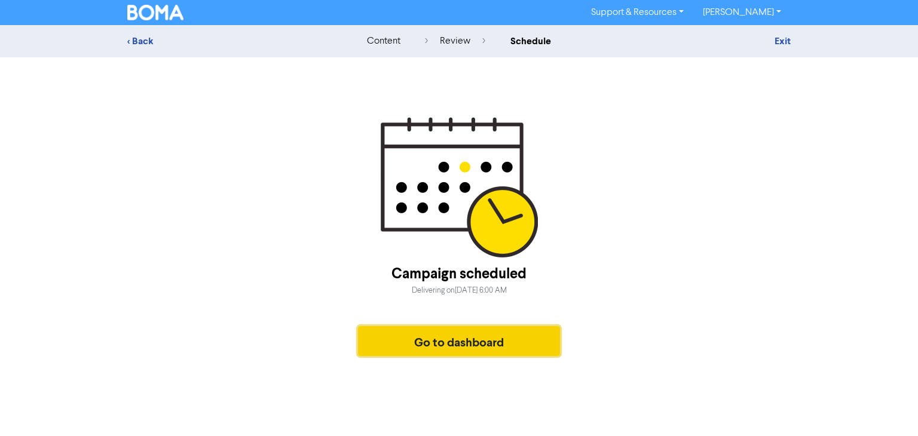
click at [492, 347] on button "Go to dashboard" at bounding box center [459, 341] width 202 height 30
